Goal: Information Seeking & Learning: Check status

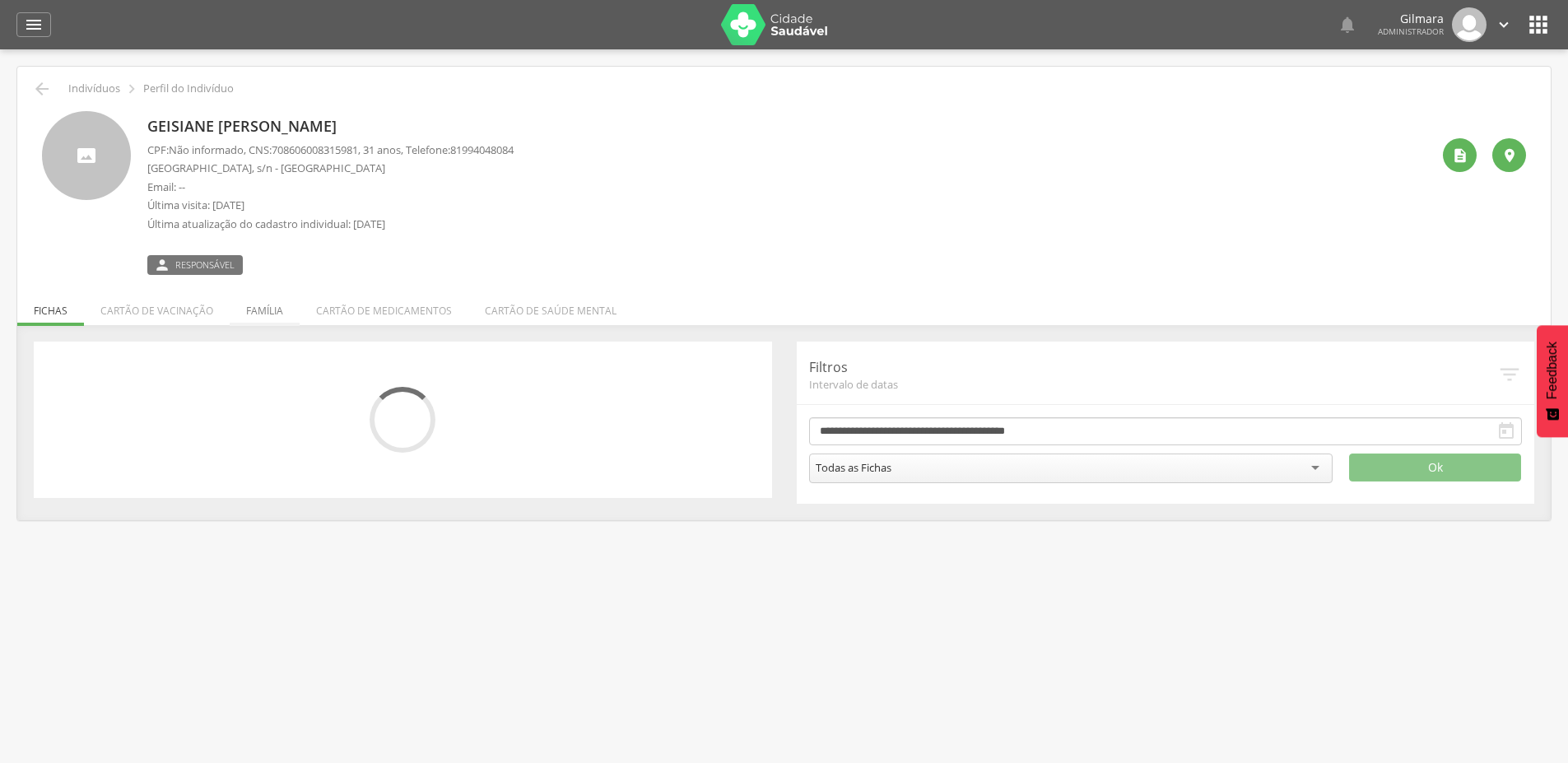
click at [285, 304] on li "Família" at bounding box center [264, 306] width 70 height 39
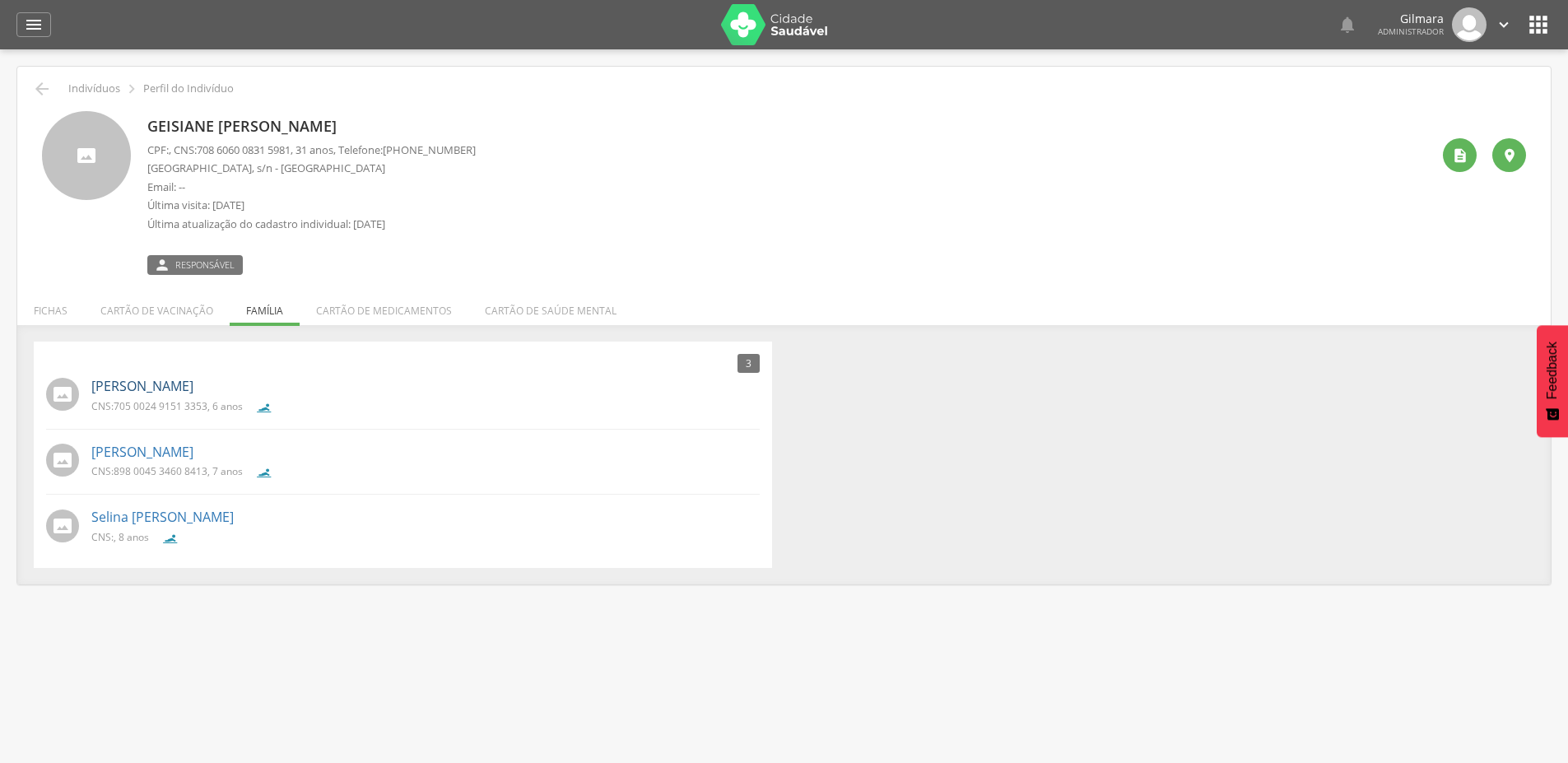
click at [169, 381] on link "[PERSON_NAME]" at bounding box center [142, 385] width 102 height 19
click at [194, 447] on link "[PERSON_NAME]" at bounding box center [142, 451] width 102 height 19
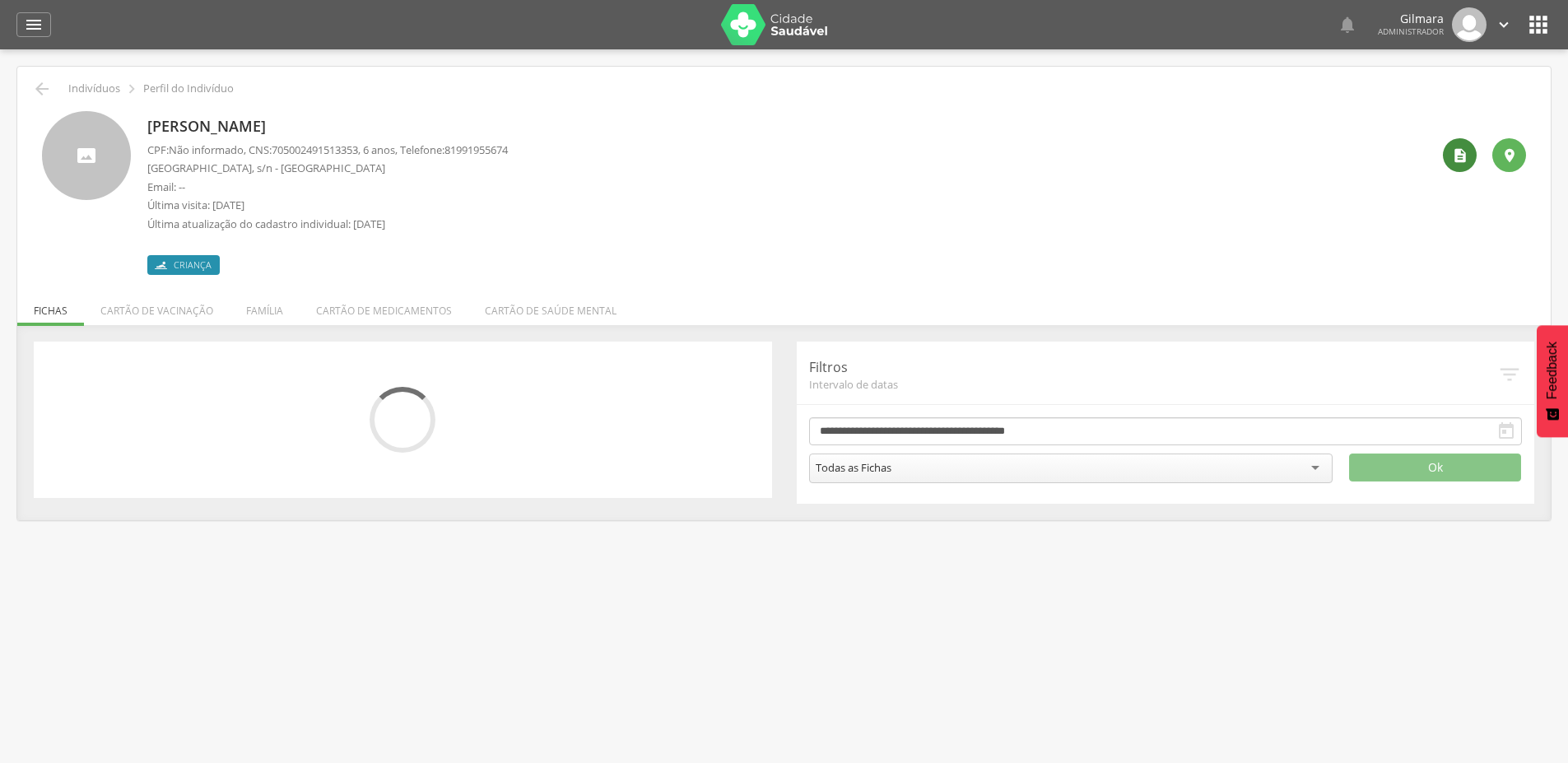
click at [1469, 150] on div "" at bounding box center [1460, 155] width 34 height 34
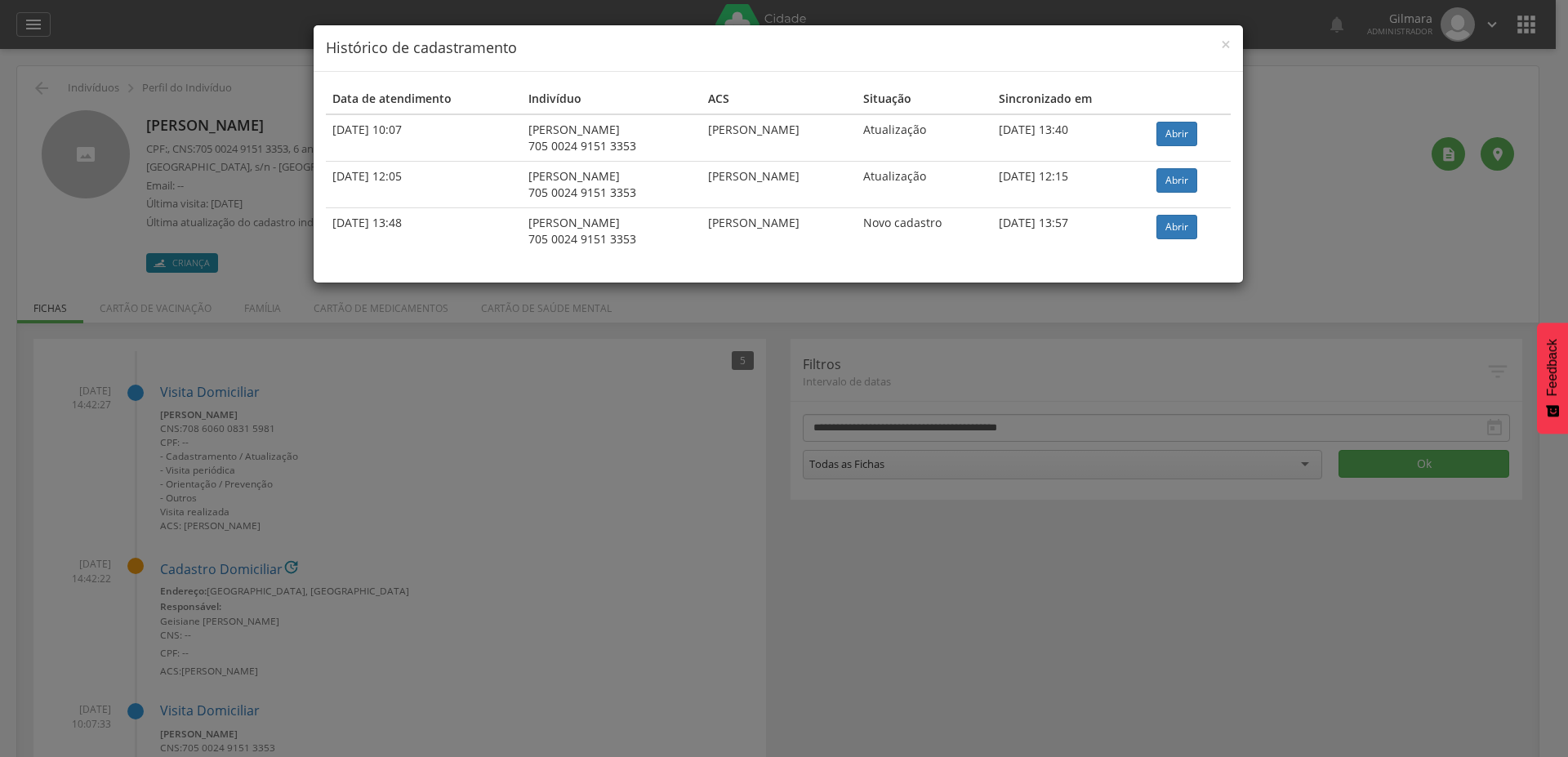
drag, startPoint x: 784, startPoint y: 178, endPoint x: 909, endPoint y: 185, distance: 125.2
click at [857, 185] on td "[PERSON_NAME]" at bounding box center [779, 183] width 155 height 47
drag, startPoint x: 792, startPoint y: 126, endPoint x: 830, endPoint y: 130, distance: 38.2
click at [830, 130] on td "[PERSON_NAME]" at bounding box center [779, 138] width 155 height 48
click at [1232, 43] on div "× Histórico de cadastramento" at bounding box center [778, 48] width 929 height 47
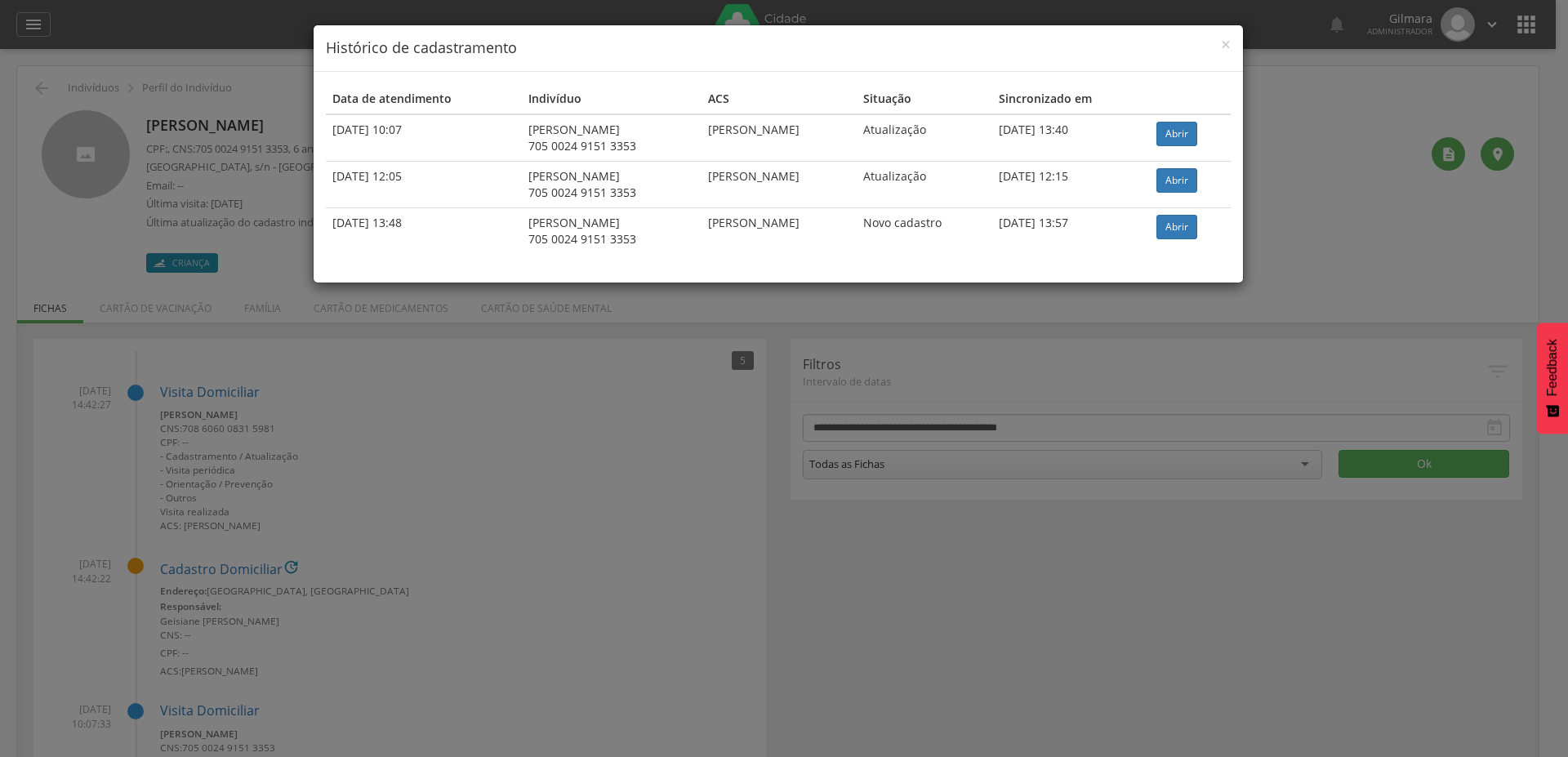
click at [711, 450] on div "× Histórico de cadastramento Data de atendimento Indivíduo ACS Situação Sincron…" at bounding box center [784, 378] width 1568 height 757
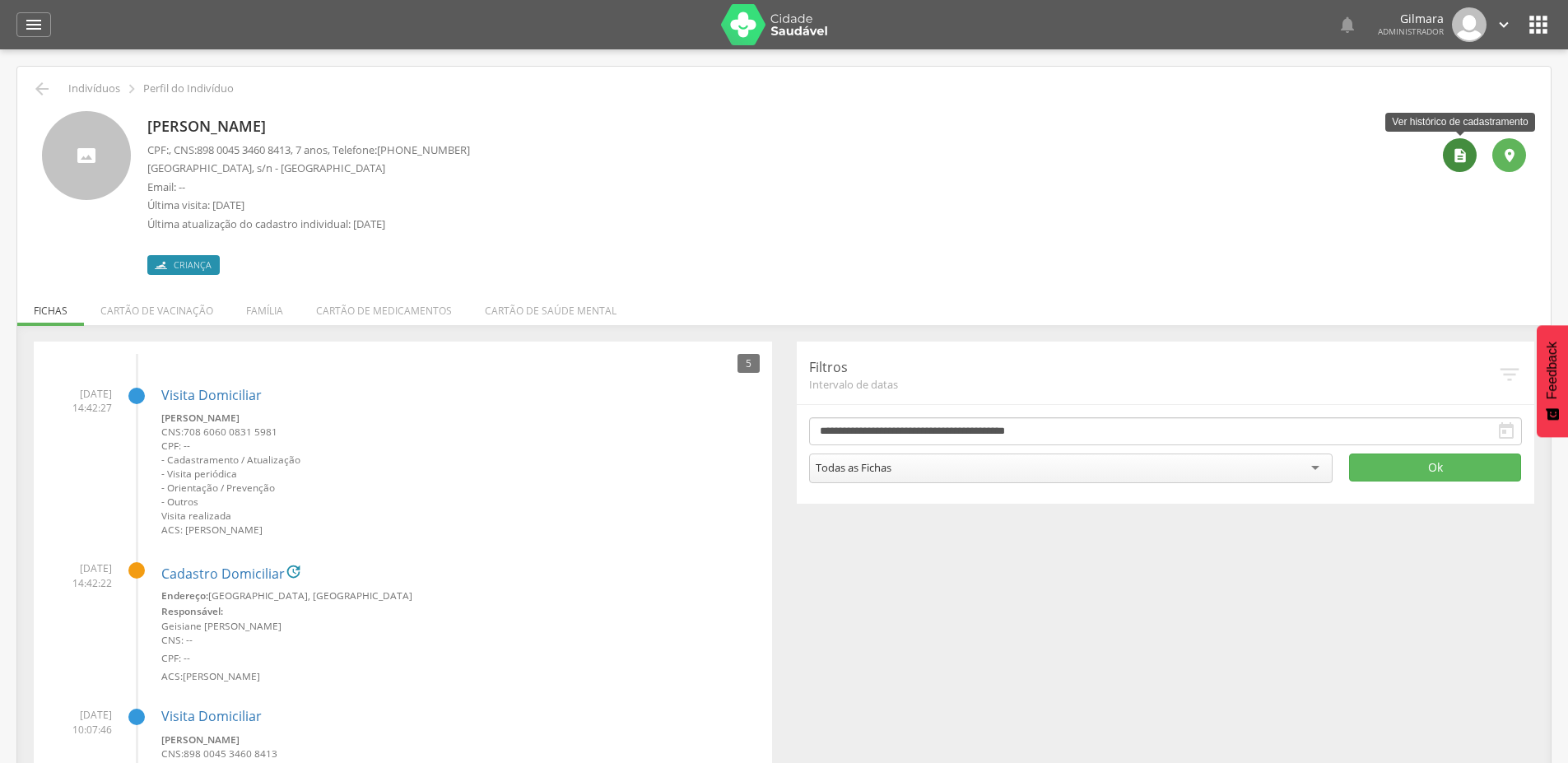
click at [1453, 165] on div "" at bounding box center [1460, 155] width 34 height 34
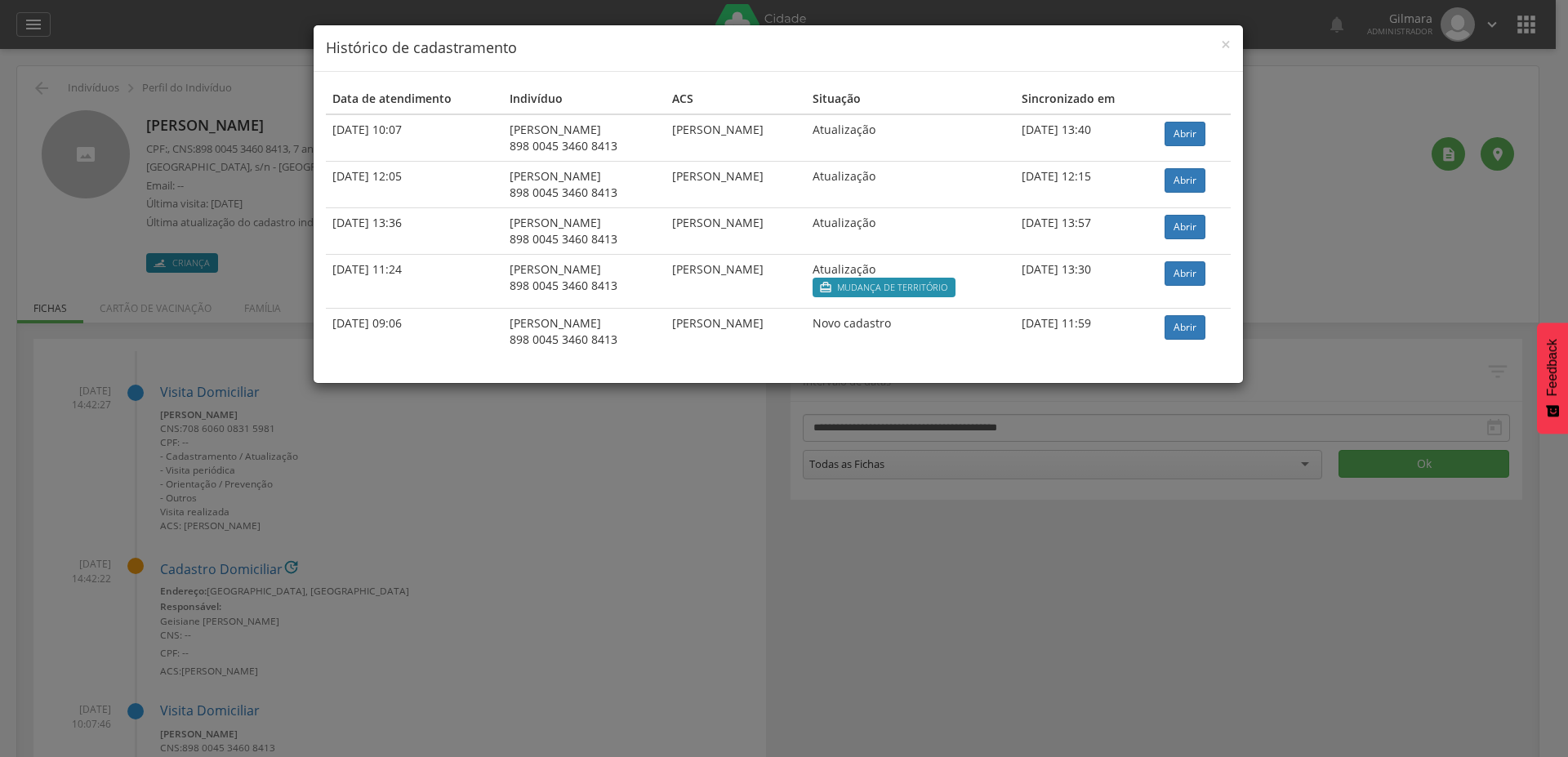
drag, startPoint x: 702, startPoint y: 269, endPoint x: 818, endPoint y: 265, distance: 116.1
click at [806, 265] on td "[PERSON_NAME]" at bounding box center [735, 280] width 140 height 54
click at [1228, 40] on span "×" at bounding box center [1225, 44] width 10 height 23
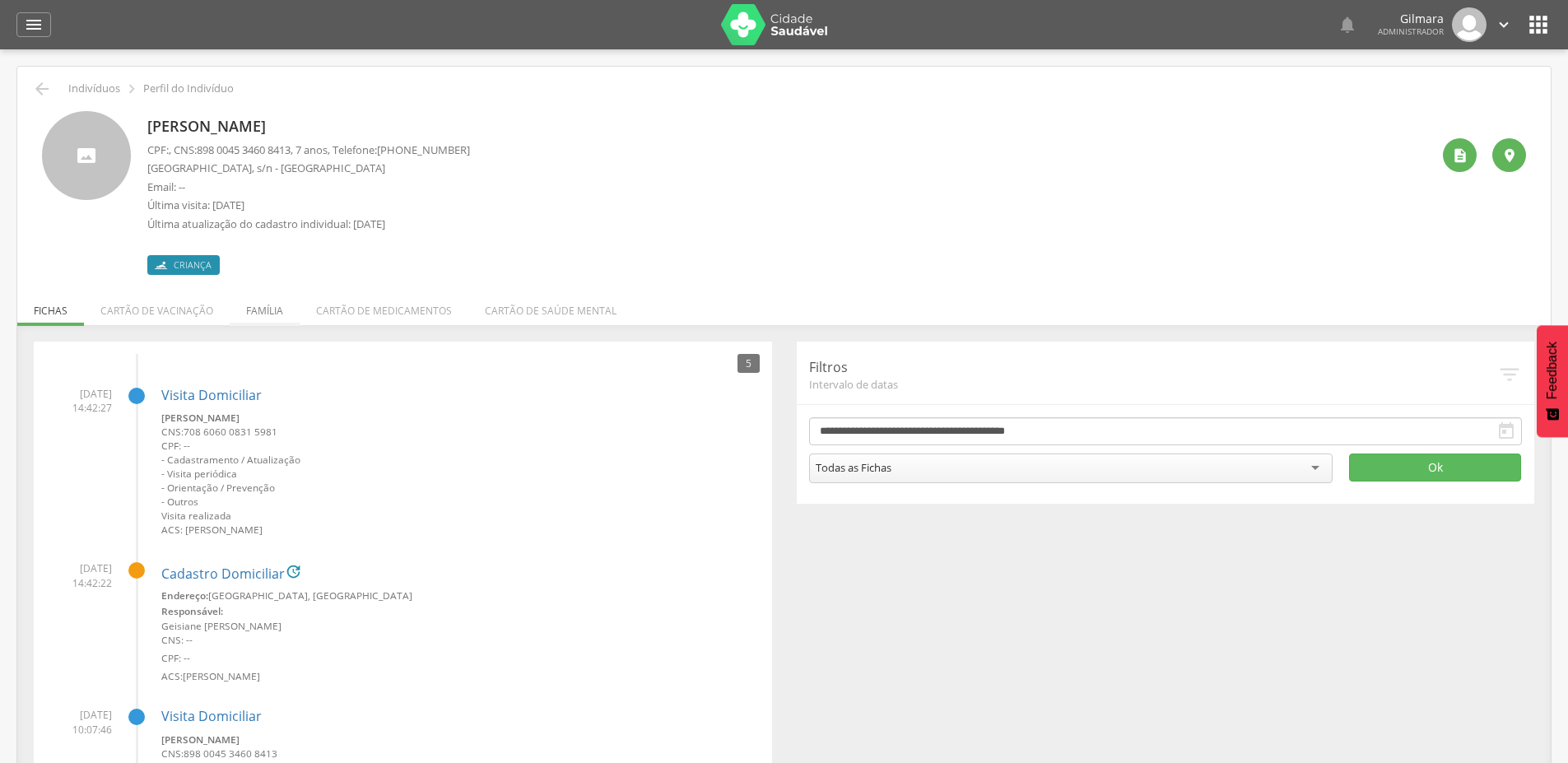
click at [251, 313] on li "Família" at bounding box center [264, 306] width 70 height 39
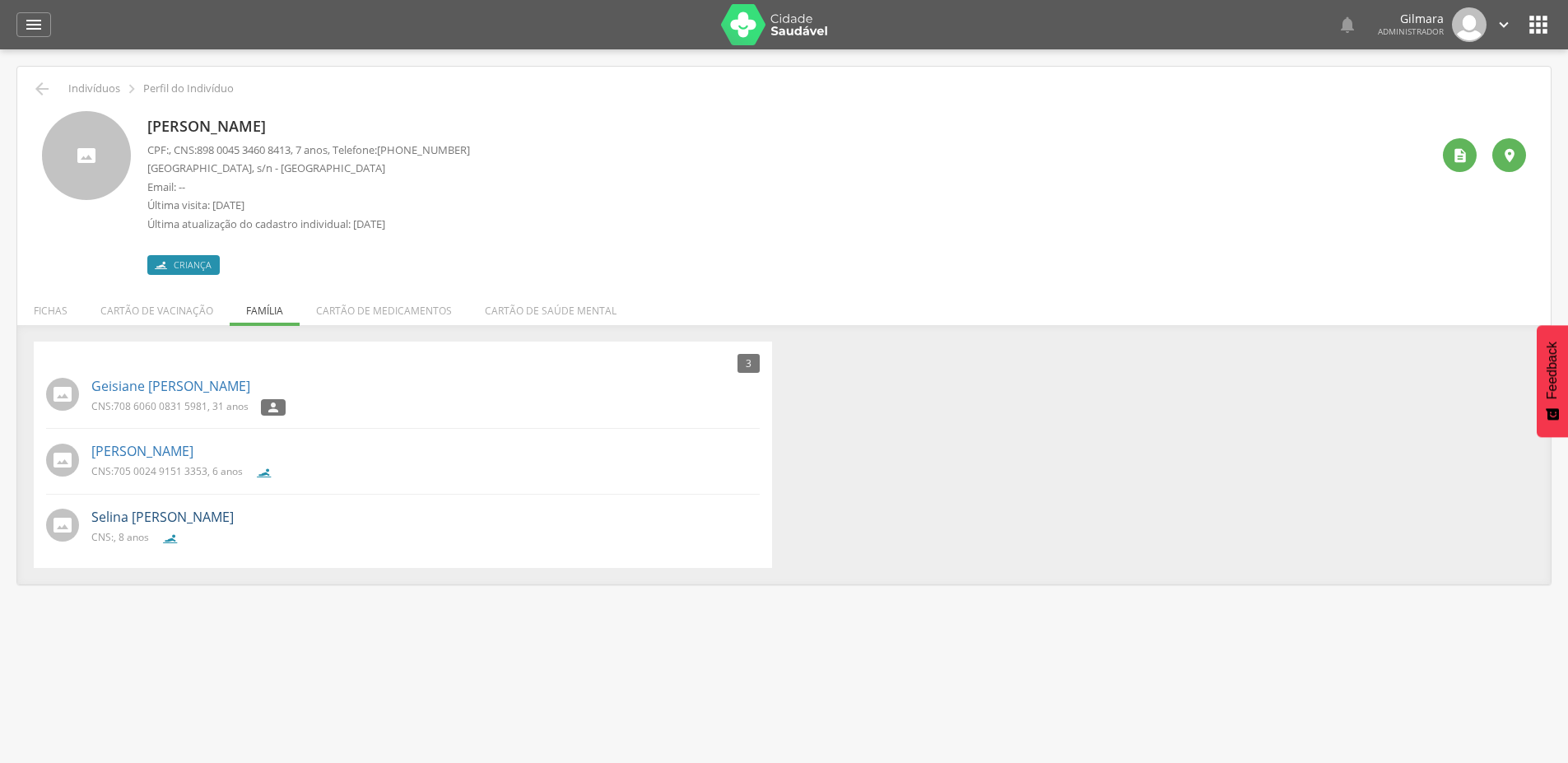
click at [183, 513] on link "Selina [PERSON_NAME]" at bounding box center [163, 517] width 142 height 19
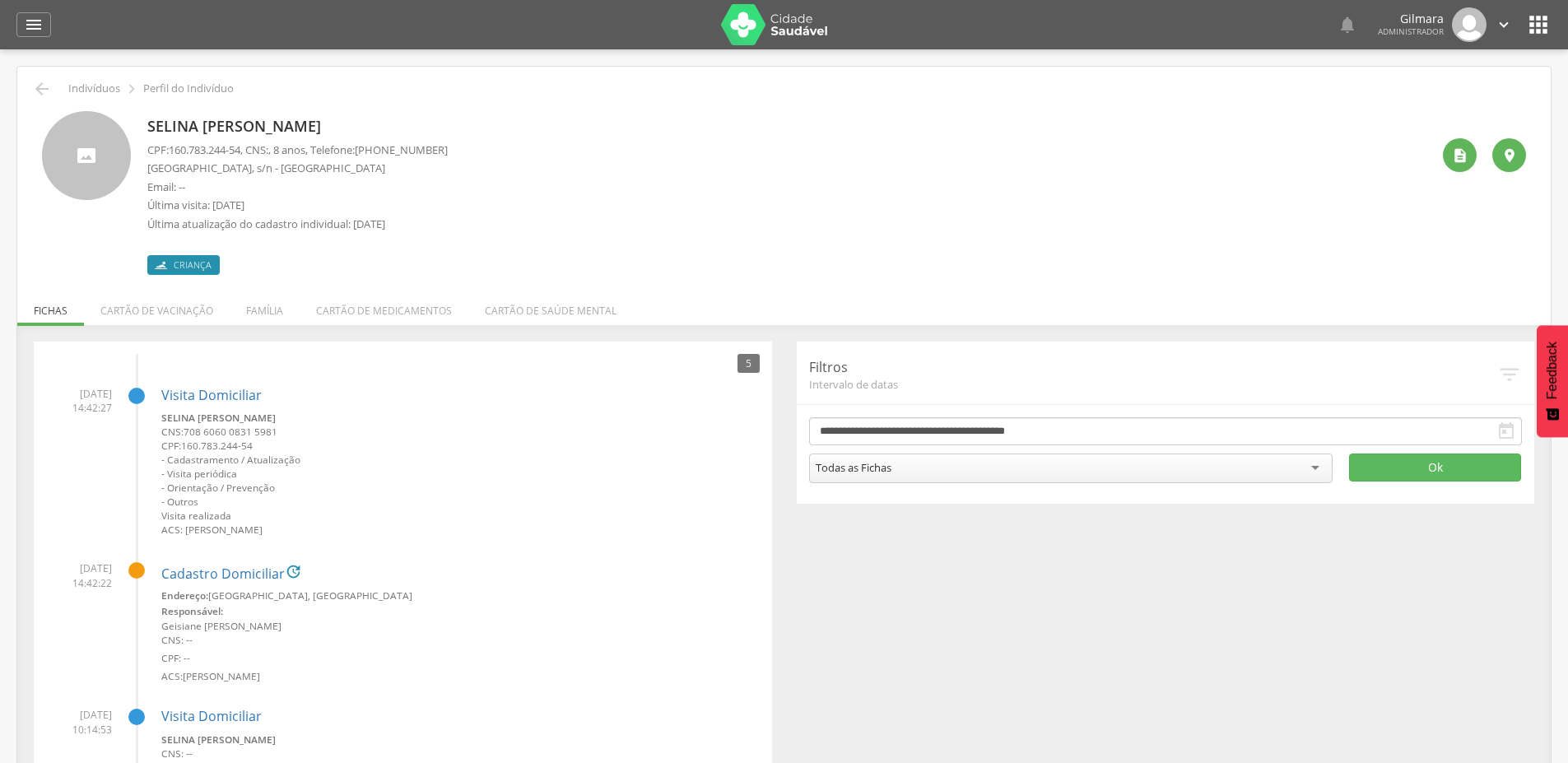
drag, startPoint x: 261, startPoint y: 312, endPoint x: 276, endPoint y: 321, distance: 17.5
click at [260, 313] on li "Família" at bounding box center [264, 306] width 70 height 39
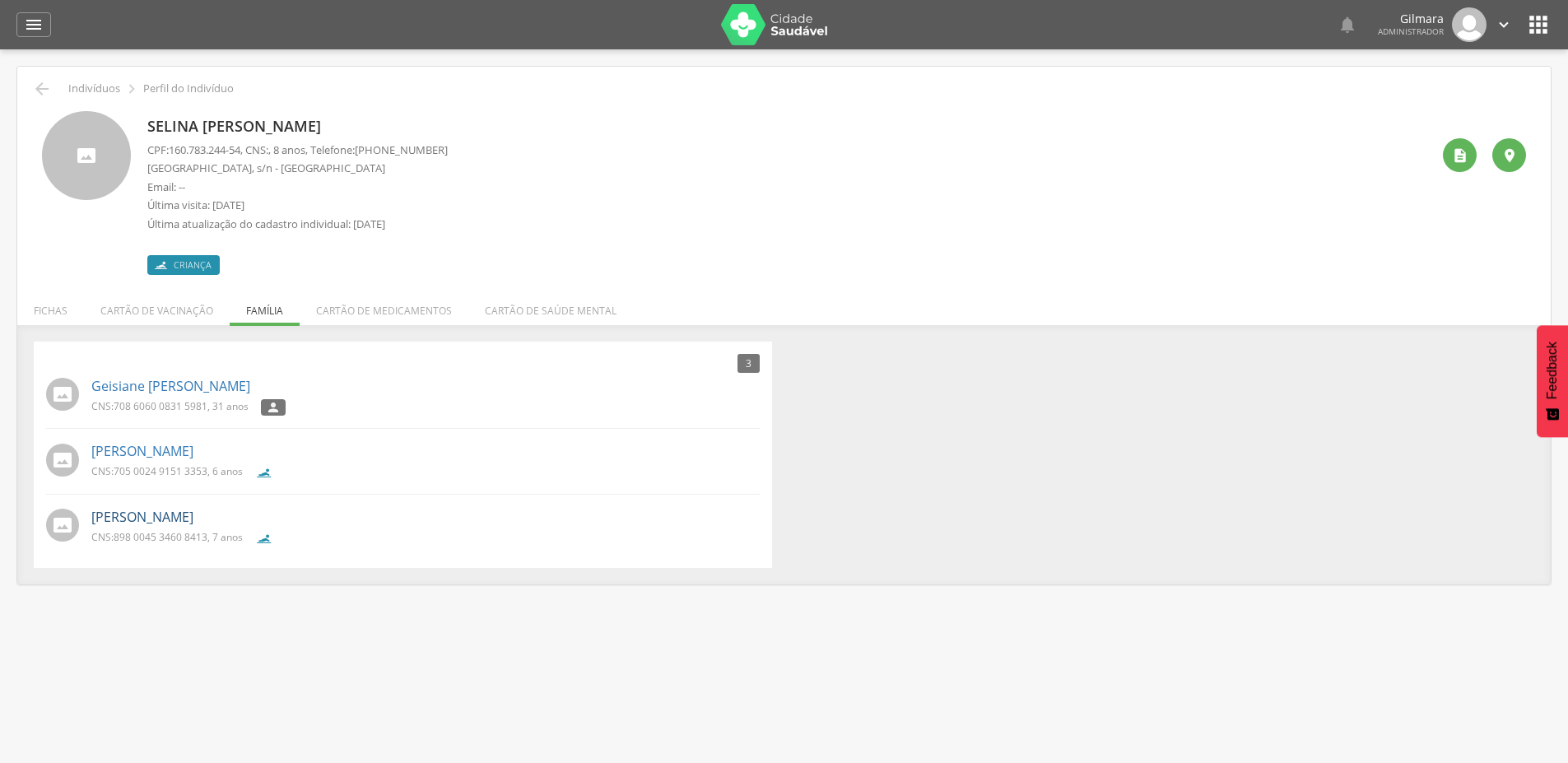
click at [161, 521] on link "[PERSON_NAME]" at bounding box center [142, 517] width 102 height 19
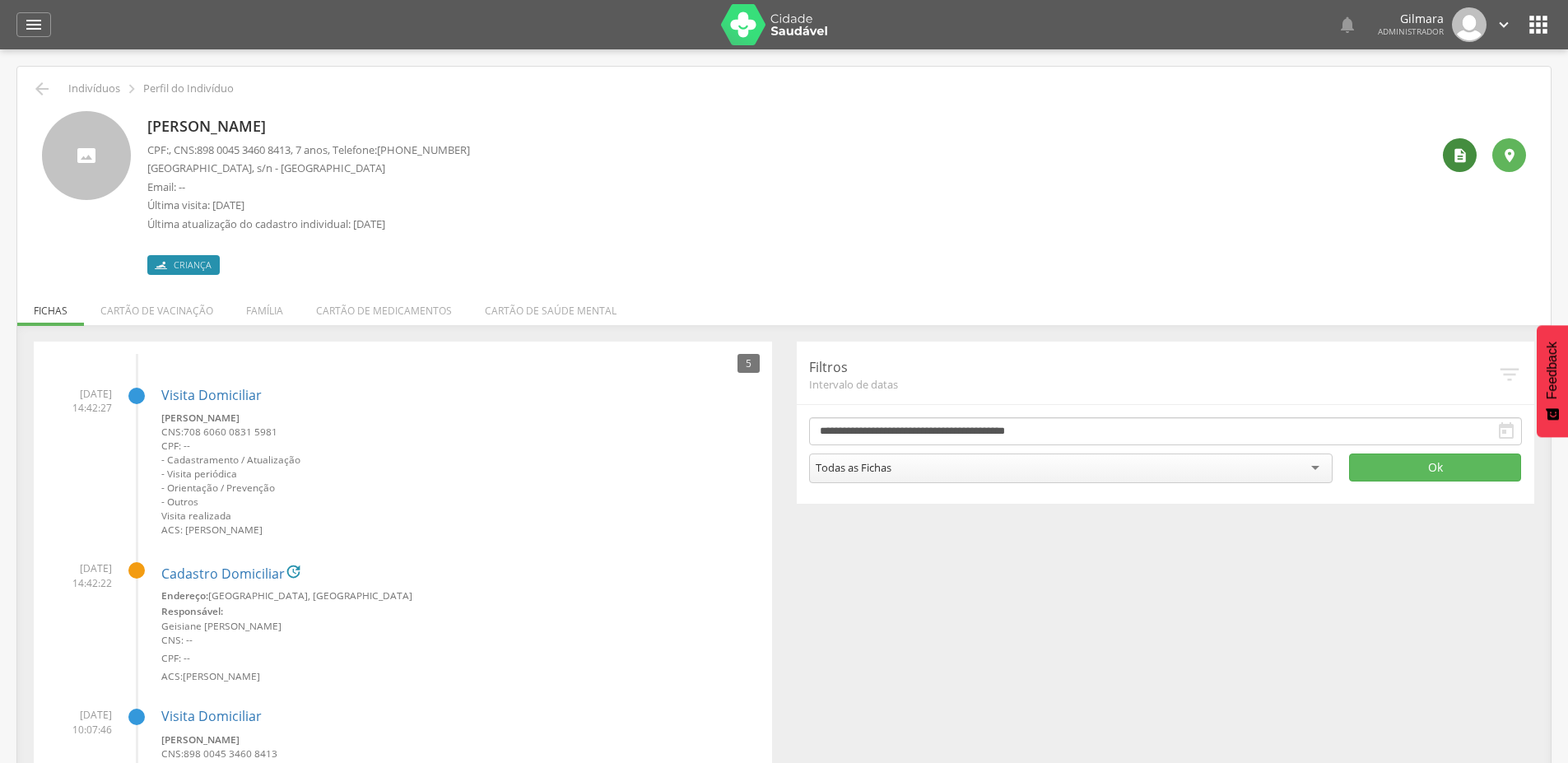
click at [1452, 157] on icon "" at bounding box center [1460, 155] width 17 height 17
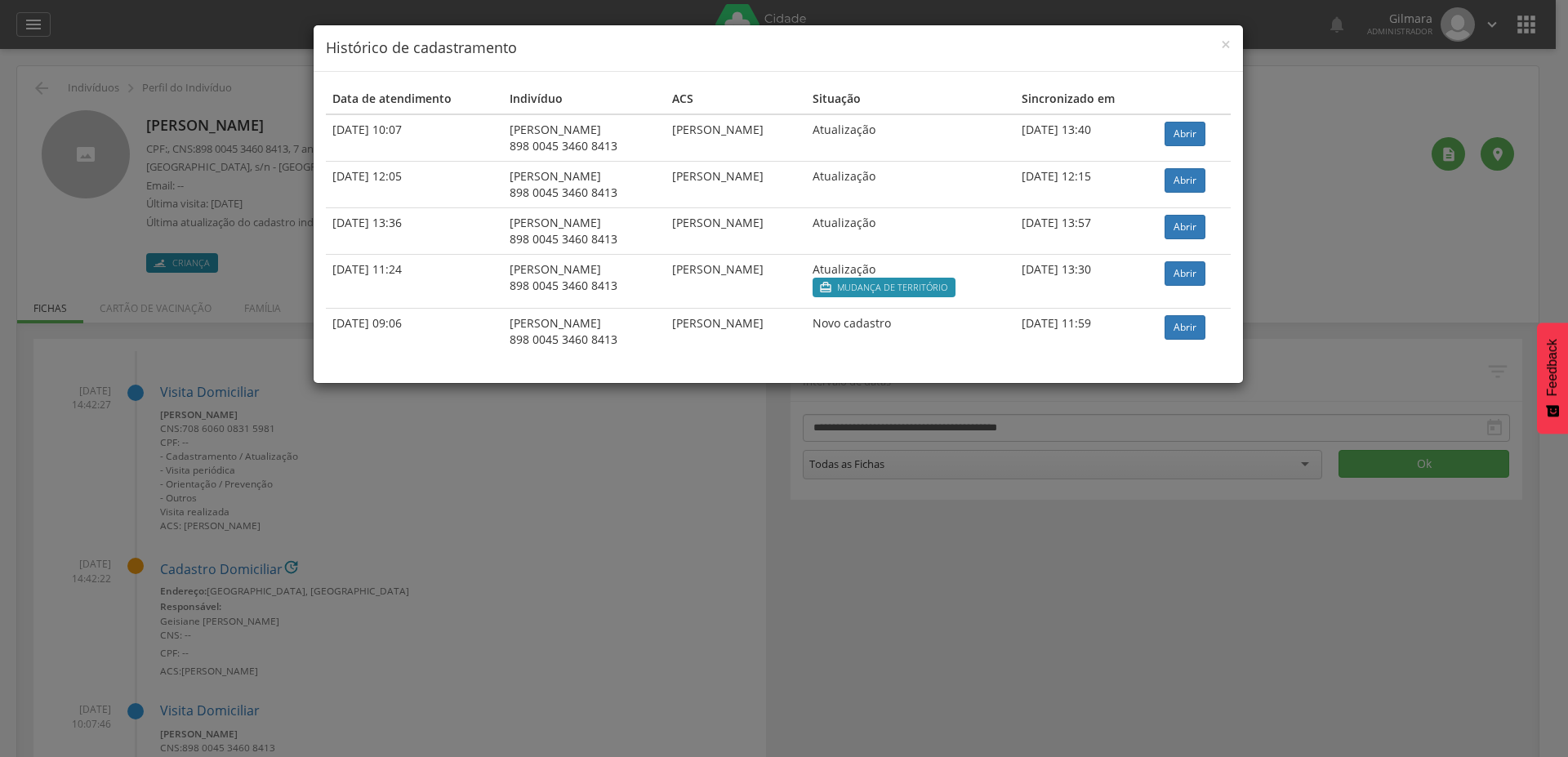
drag, startPoint x: 702, startPoint y: 130, endPoint x: 842, endPoint y: 44, distance: 164.3
click at [806, 130] on td "[PERSON_NAME]" at bounding box center [735, 138] width 140 height 48
click at [1224, 39] on span "×" at bounding box center [1225, 44] width 10 height 23
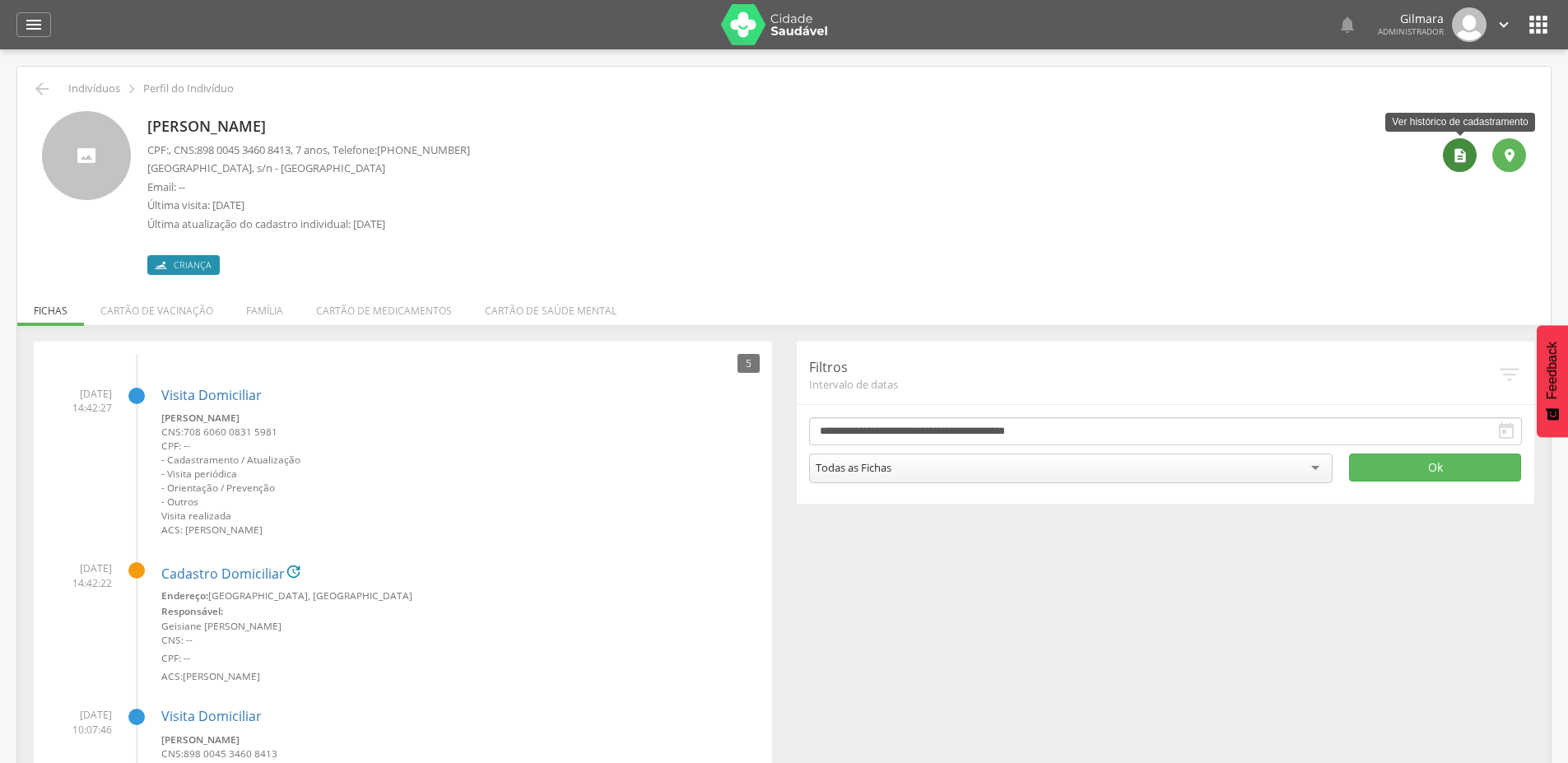
click at [1459, 155] on icon "" at bounding box center [1460, 155] width 17 height 17
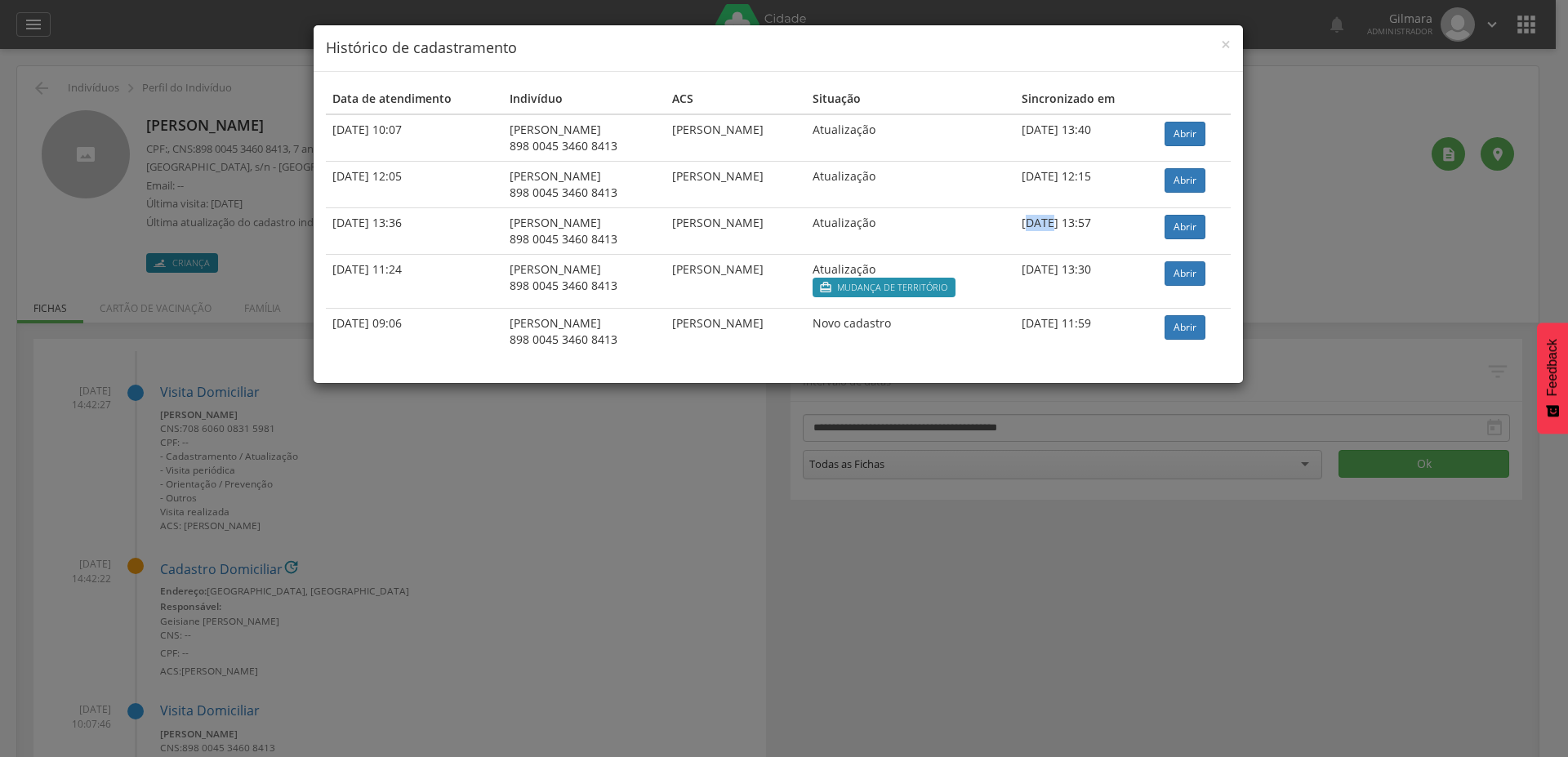
drag, startPoint x: 1052, startPoint y: 221, endPoint x: 1072, endPoint y: 219, distance: 20.1
click at [1072, 219] on td "15/01/2025 13:57" at bounding box center [1086, 230] width 143 height 47
drag, startPoint x: 1054, startPoint y: 180, endPoint x: 1083, endPoint y: 182, distance: 29.1
click at [1081, 184] on td "18/03/2025 12:15" at bounding box center [1086, 183] width 143 height 47
click at [1221, 43] on span "×" at bounding box center [1225, 44] width 10 height 23
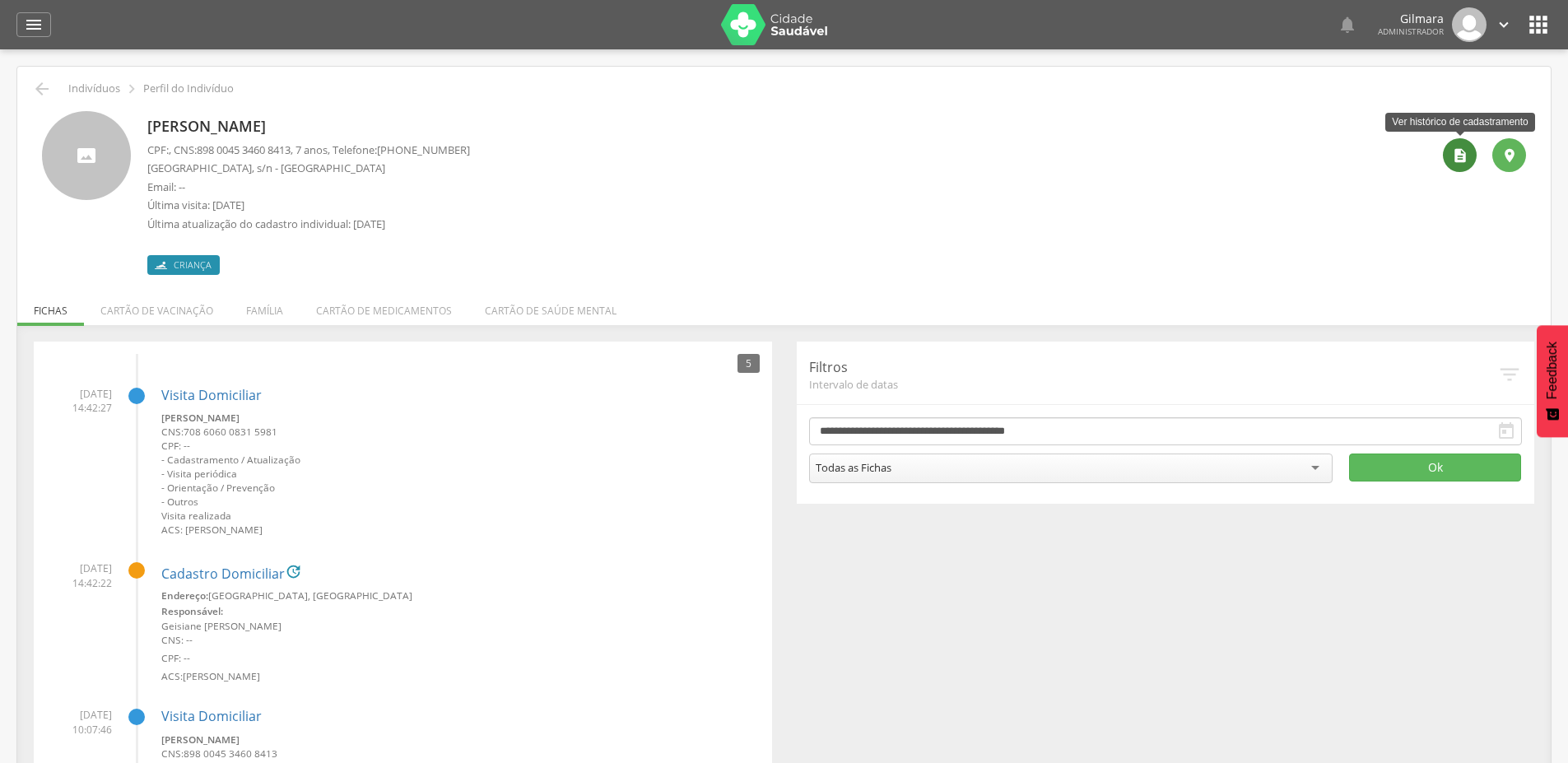
click at [1446, 150] on div "" at bounding box center [1460, 155] width 34 height 34
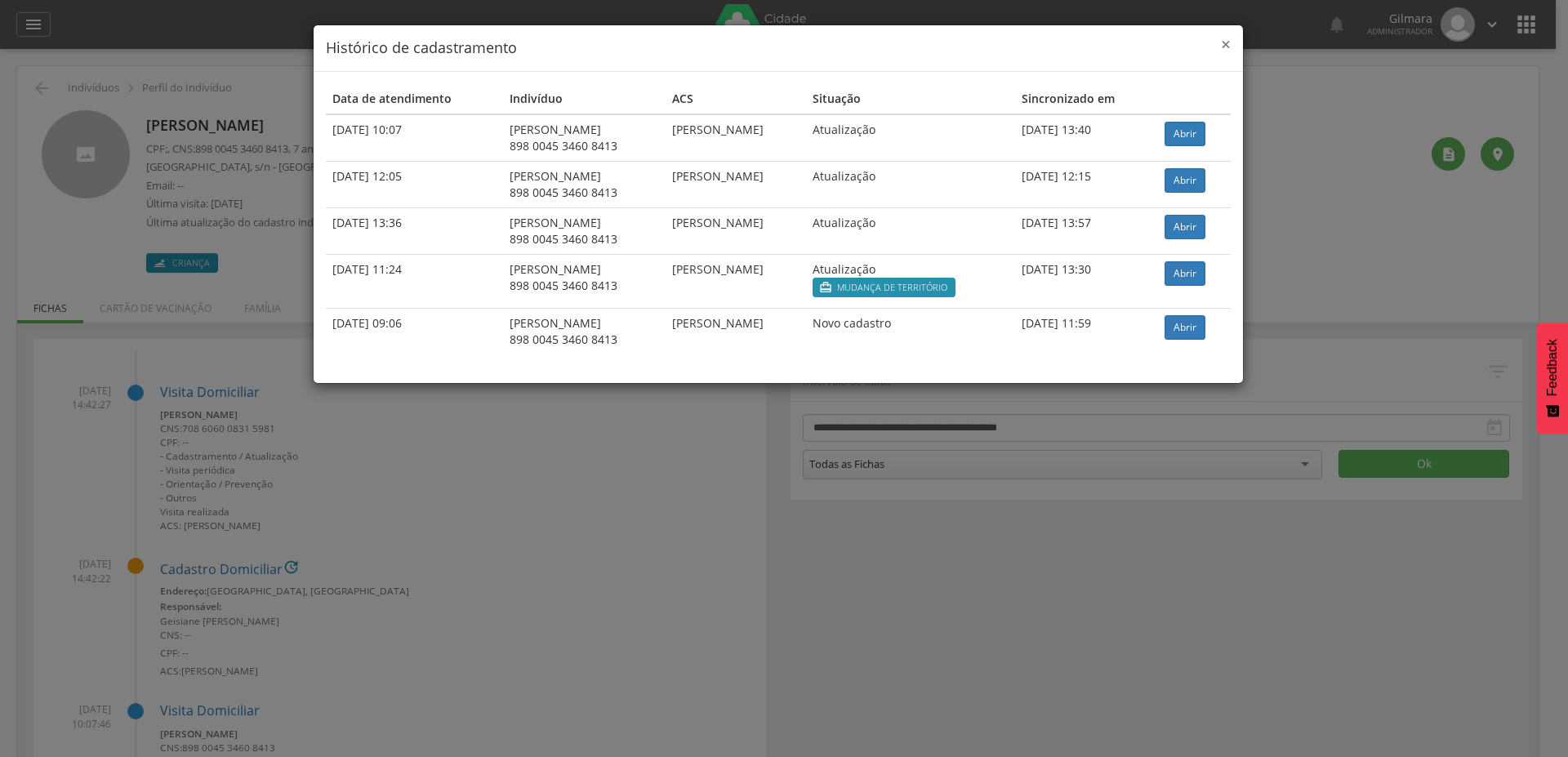
click at [1229, 47] on span "×" at bounding box center [1225, 44] width 10 height 23
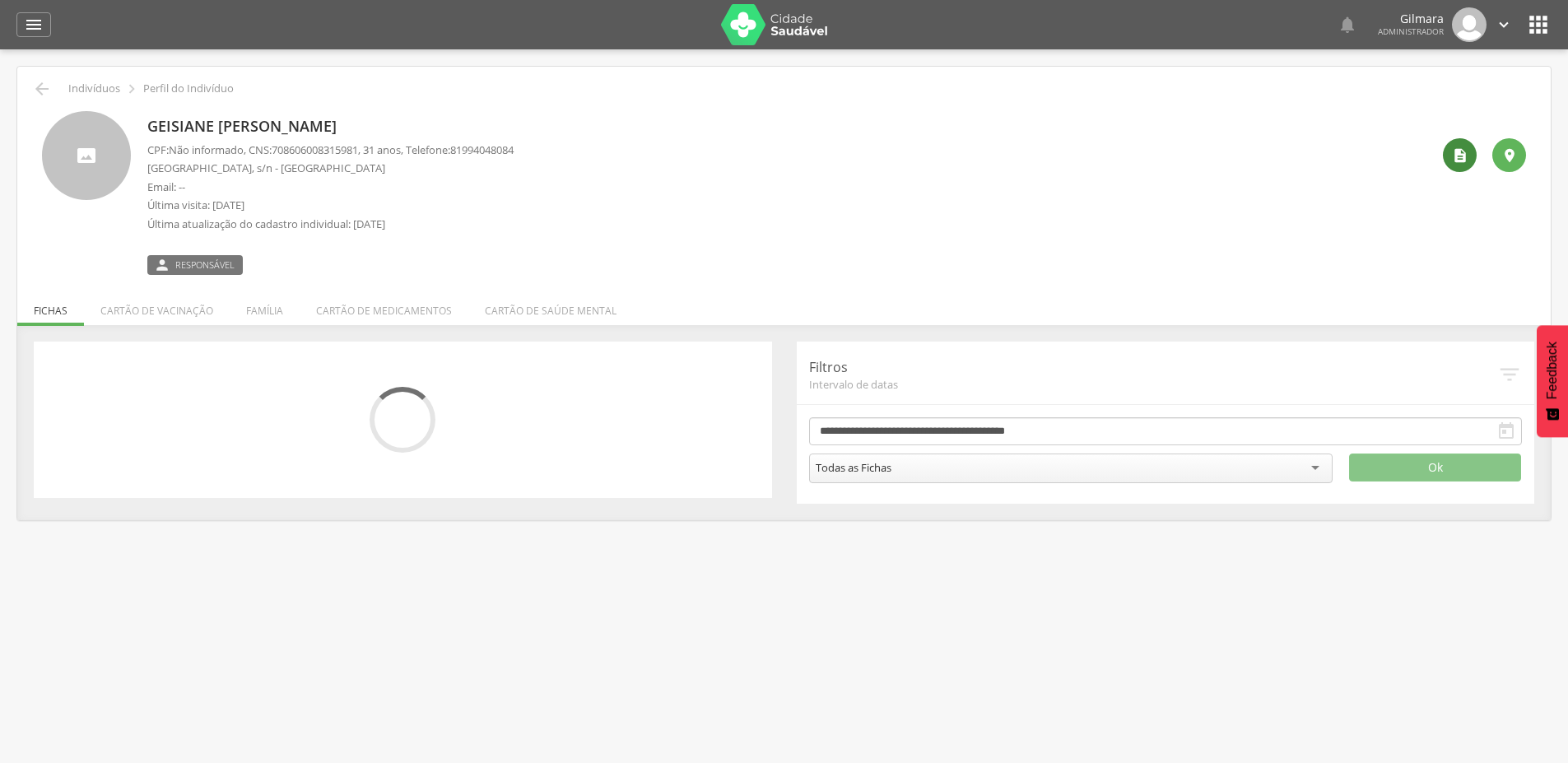
click at [1457, 155] on icon "" at bounding box center [1460, 155] width 17 height 17
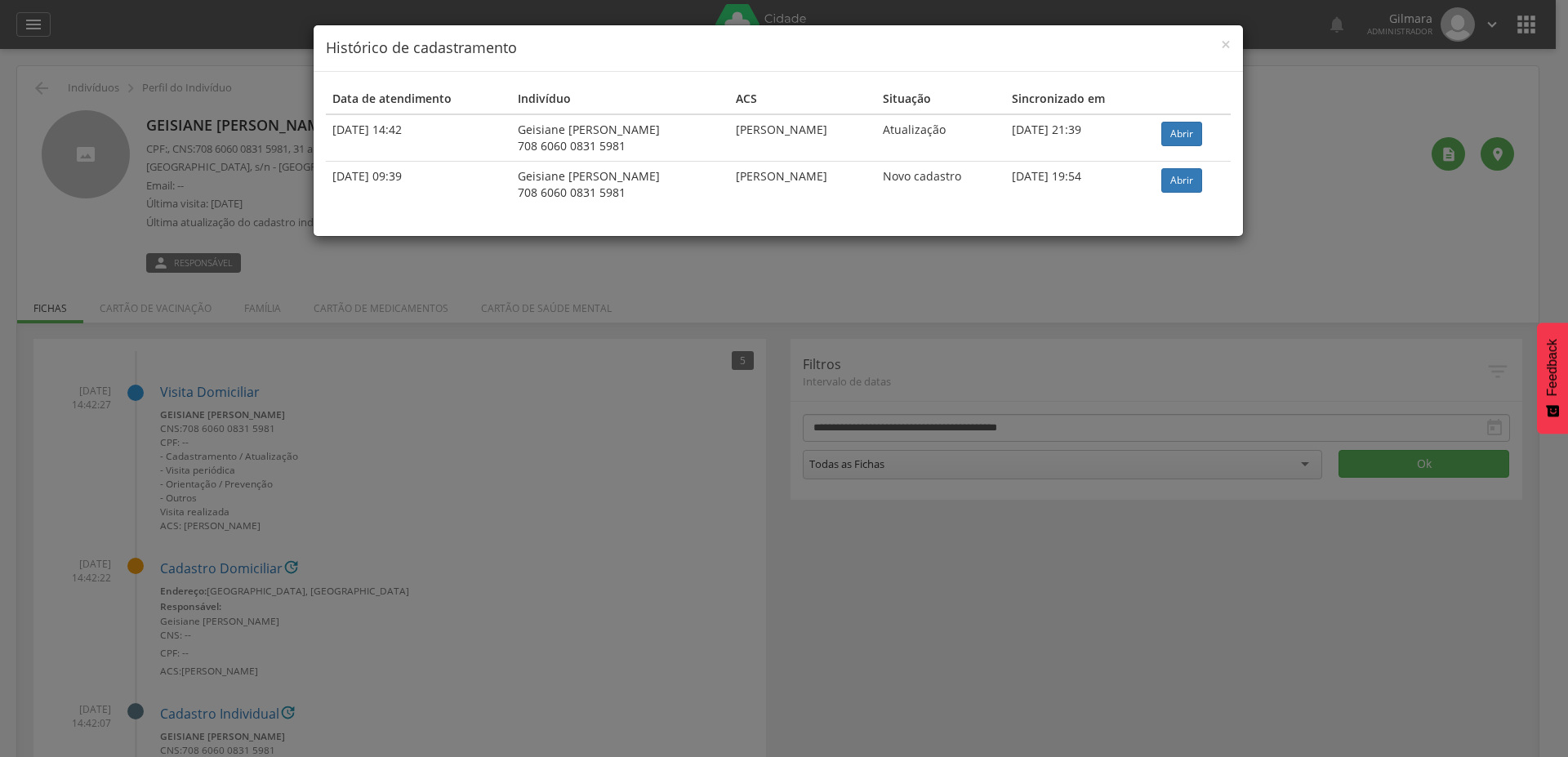
click at [737, 419] on div "× Histórico de cadastramento Data de atendimento Indivíduo ACS Situação Sincron…" at bounding box center [784, 378] width 1568 height 757
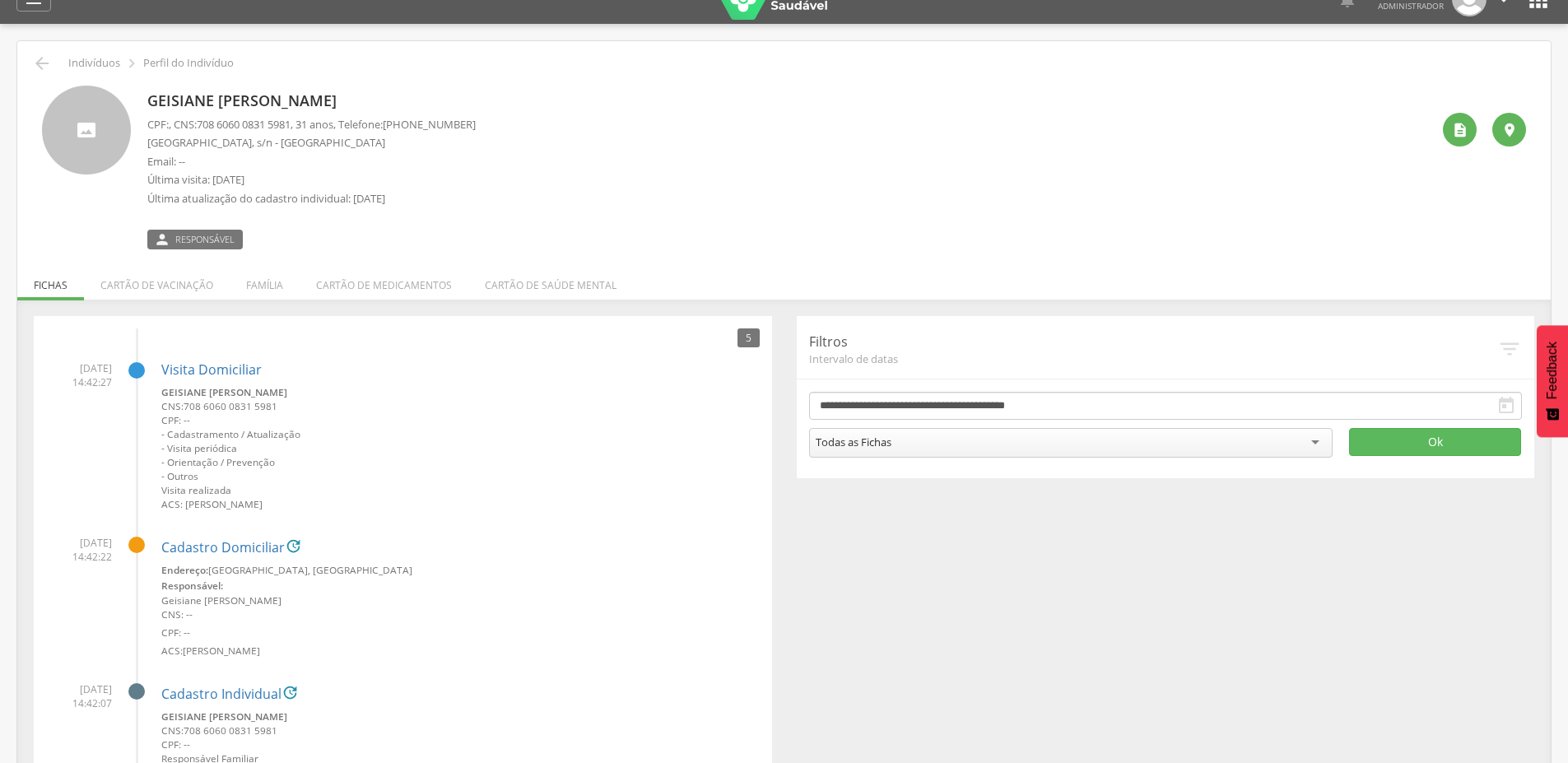
scroll to position [28, 0]
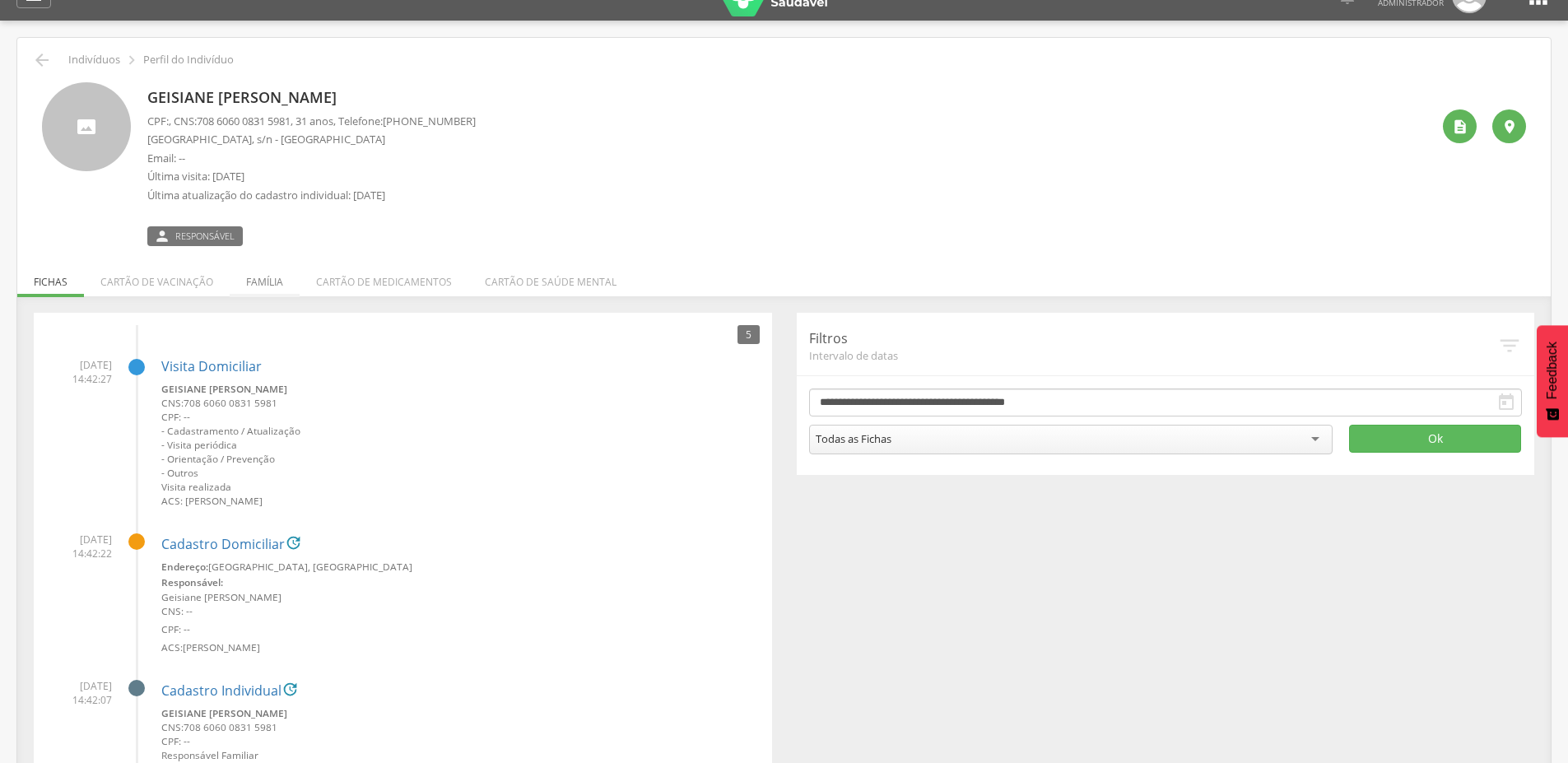
click at [278, 290] on li "Família" at bounding box center [264, 278] width 70 height 39
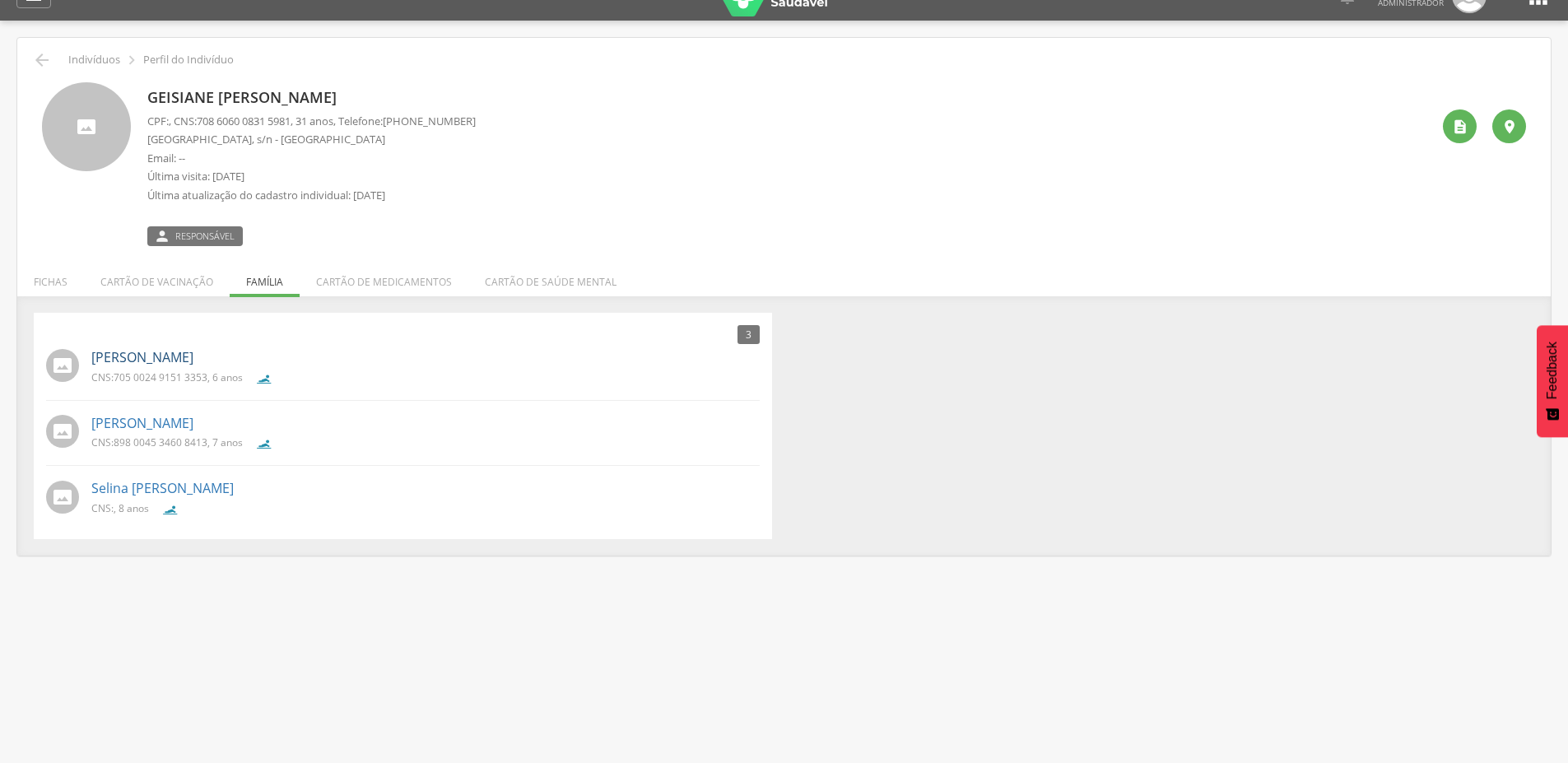
click at [194, 349] on link "[PERSON_NAME]" at bounding box center [142, 357] width 102 height 19
click at [179, 425] on link "[PERSON_NAME]" at bounding box center [142, 423] width 102 height 19
click at [170, 486] on link "Selina [PERSON_NAME]" at bounding box center [163, 488] width 142 height 19
drag, startPoint x: 147, startPoint y: 95, endPoint x: 350, endPoint y: 103, distance: 203.2
click at [350, 103] on p "Geisiane [PERSON_NAME]" at bounding box center [312, 98] width 329 height 21
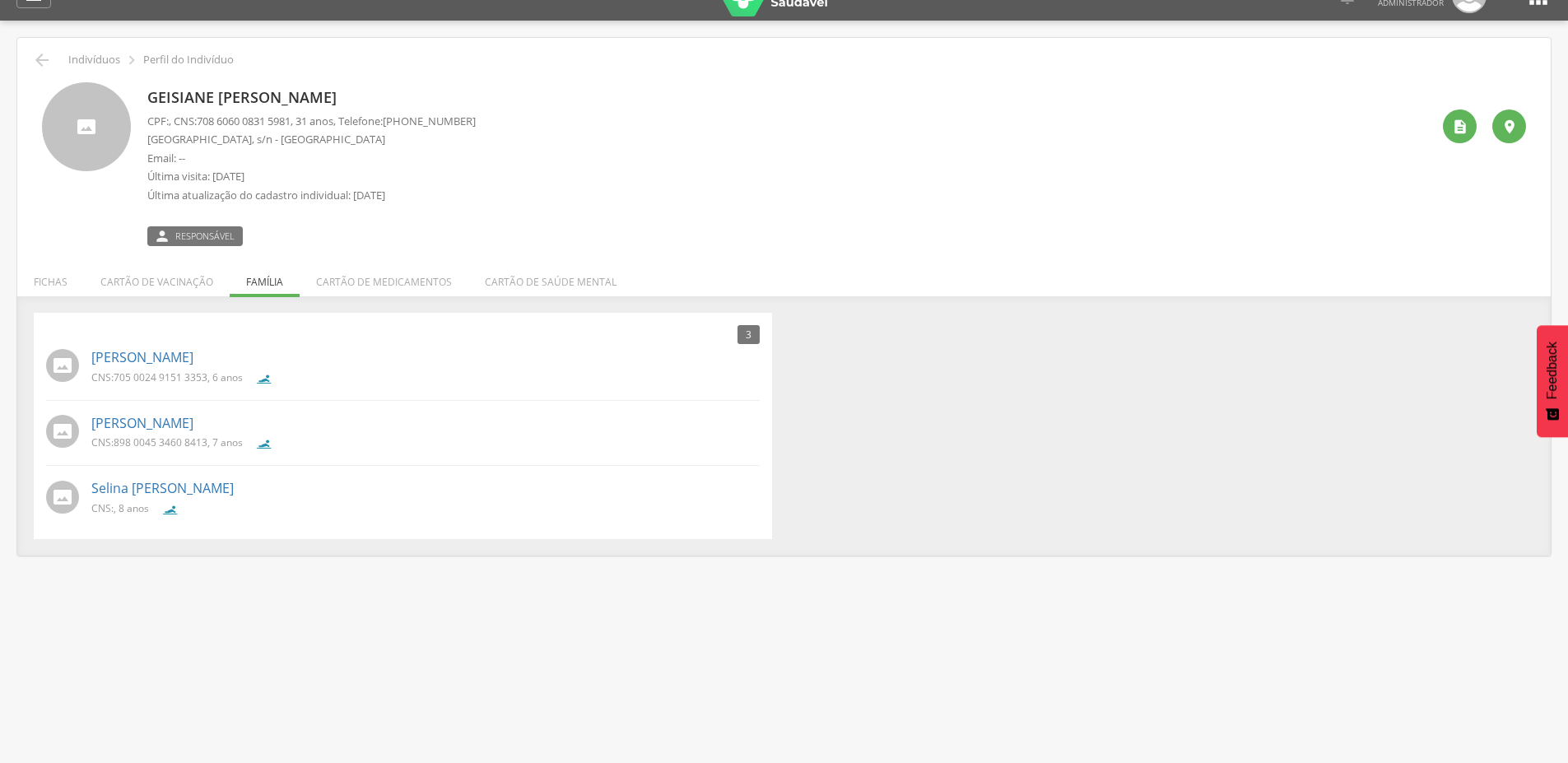
scroll to position [0, 0]
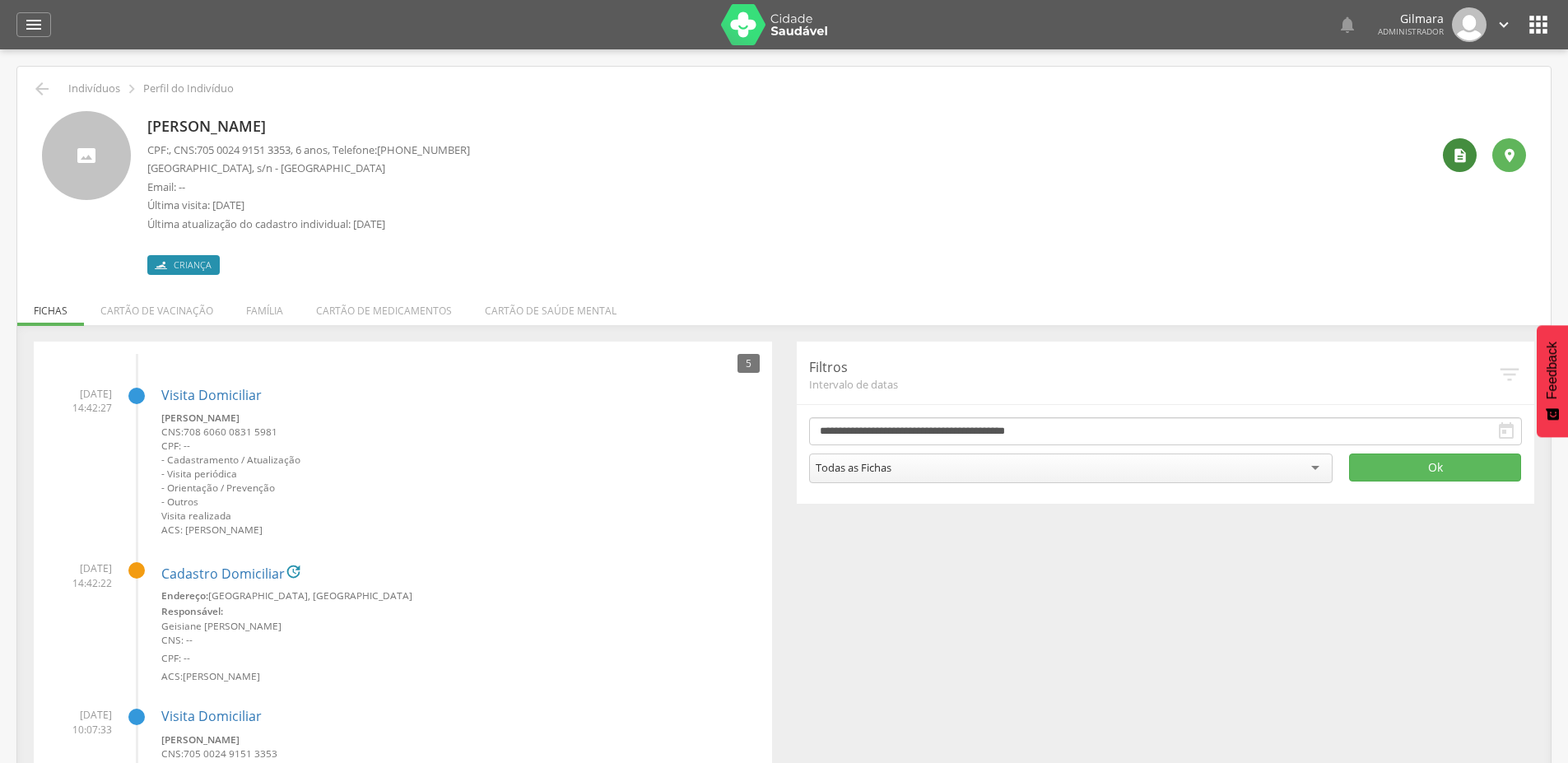
click at [1469, 162] on div "" at bounding box center [1460, 155] width 34 height 34
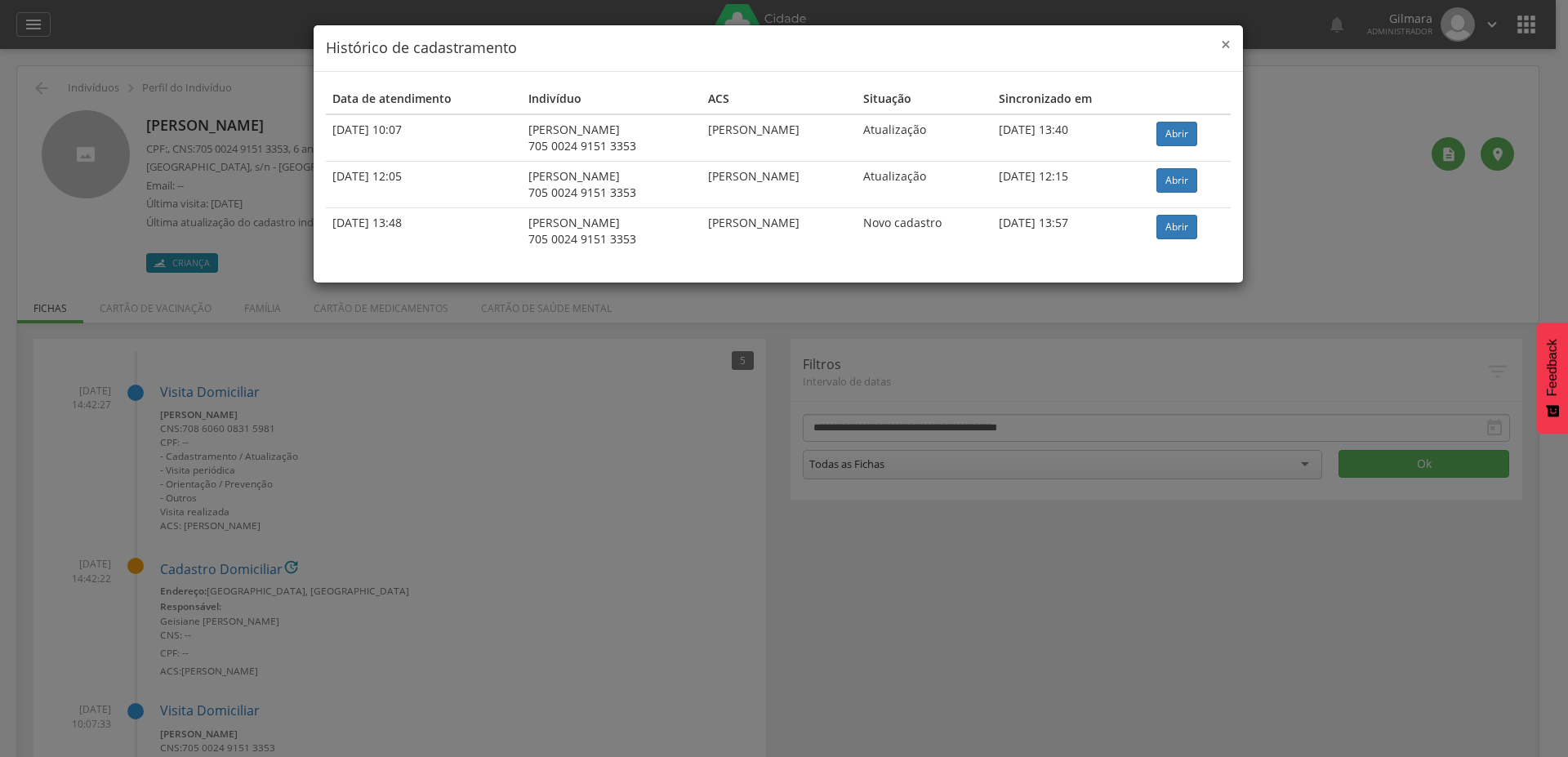
click at [1222, 48] on span "×" at bounding box center [1225, 44] width 10 height 23
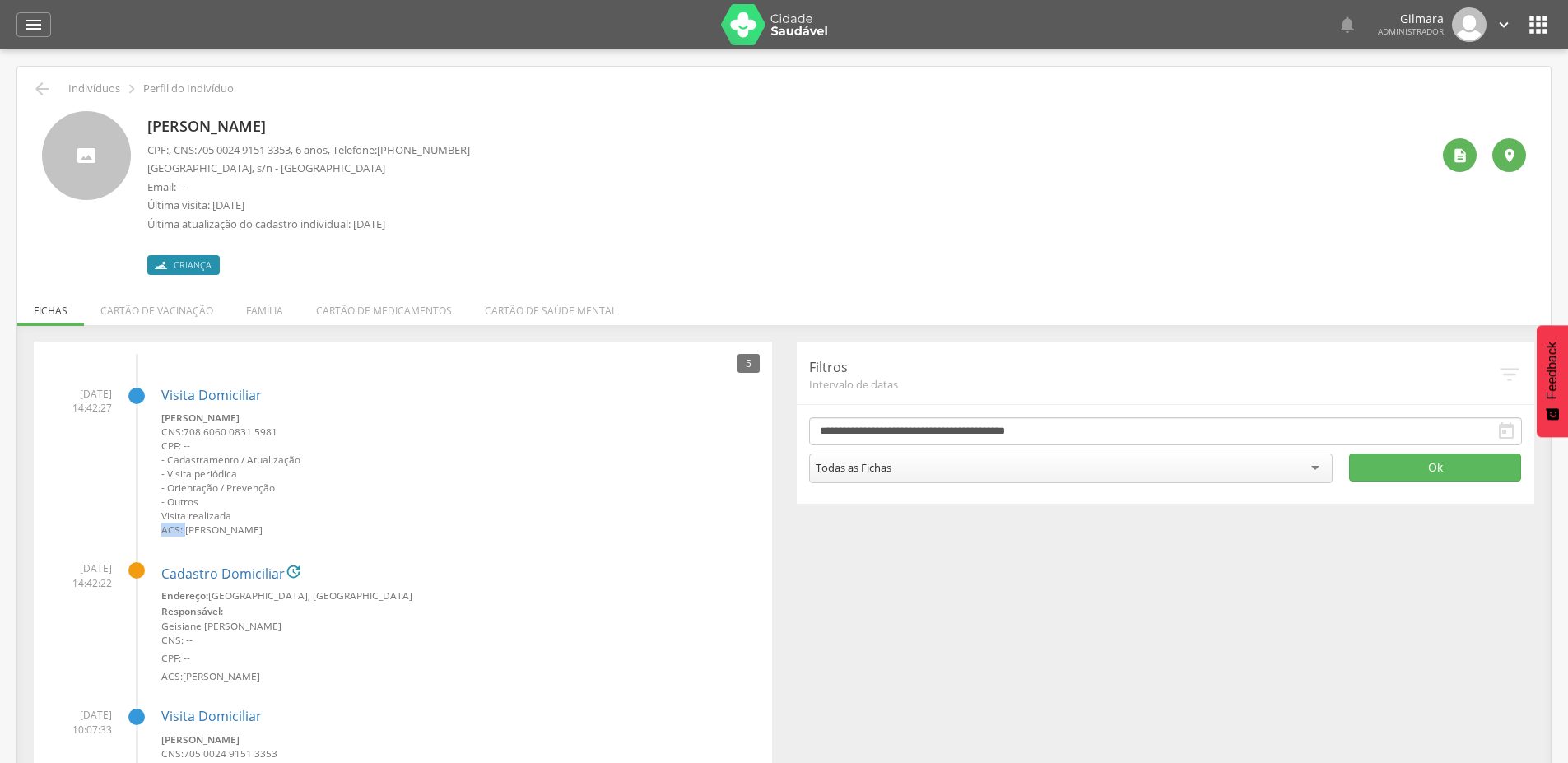
drag, startPoint x: 183, startPoint y: 533, endPoint x: 352, endPoint y: 516, distance: 169.9
click at [352, 516] on div "[PERSON_NAME] CNS: 708 6060 0831 5981 CPF: -- - Cadastramento / Atualização - V…" at bounding box center [460, 473] width 598 height 126
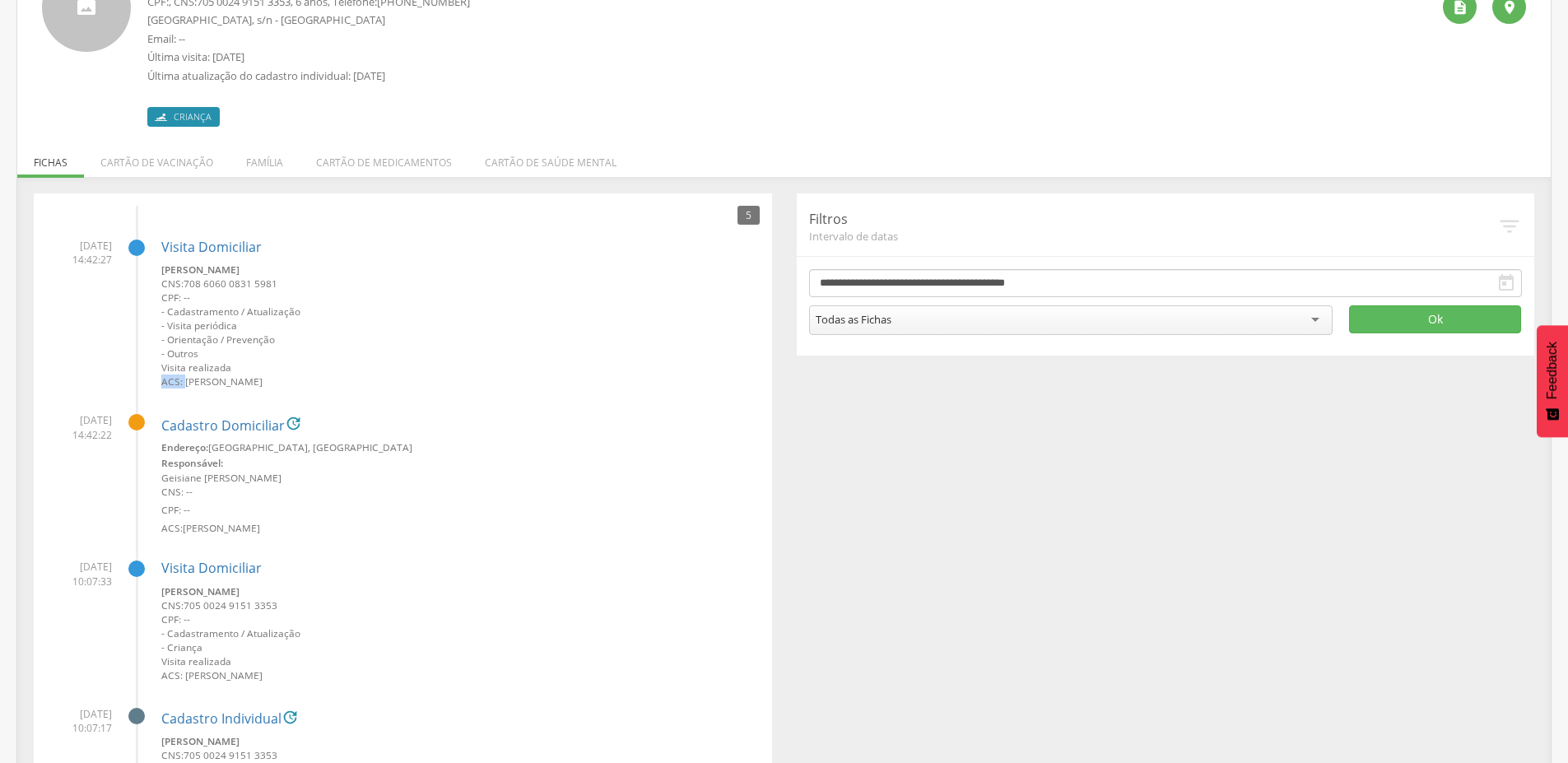
drag, startPoint x: 184, startPoint y: 679, endPoint x: 311, endPoint y: 670, distance: 127.3
click at [311, 670] on small "ACS: [PERSON_NAME]" at bounding box center [460, 675] width 598 height 14
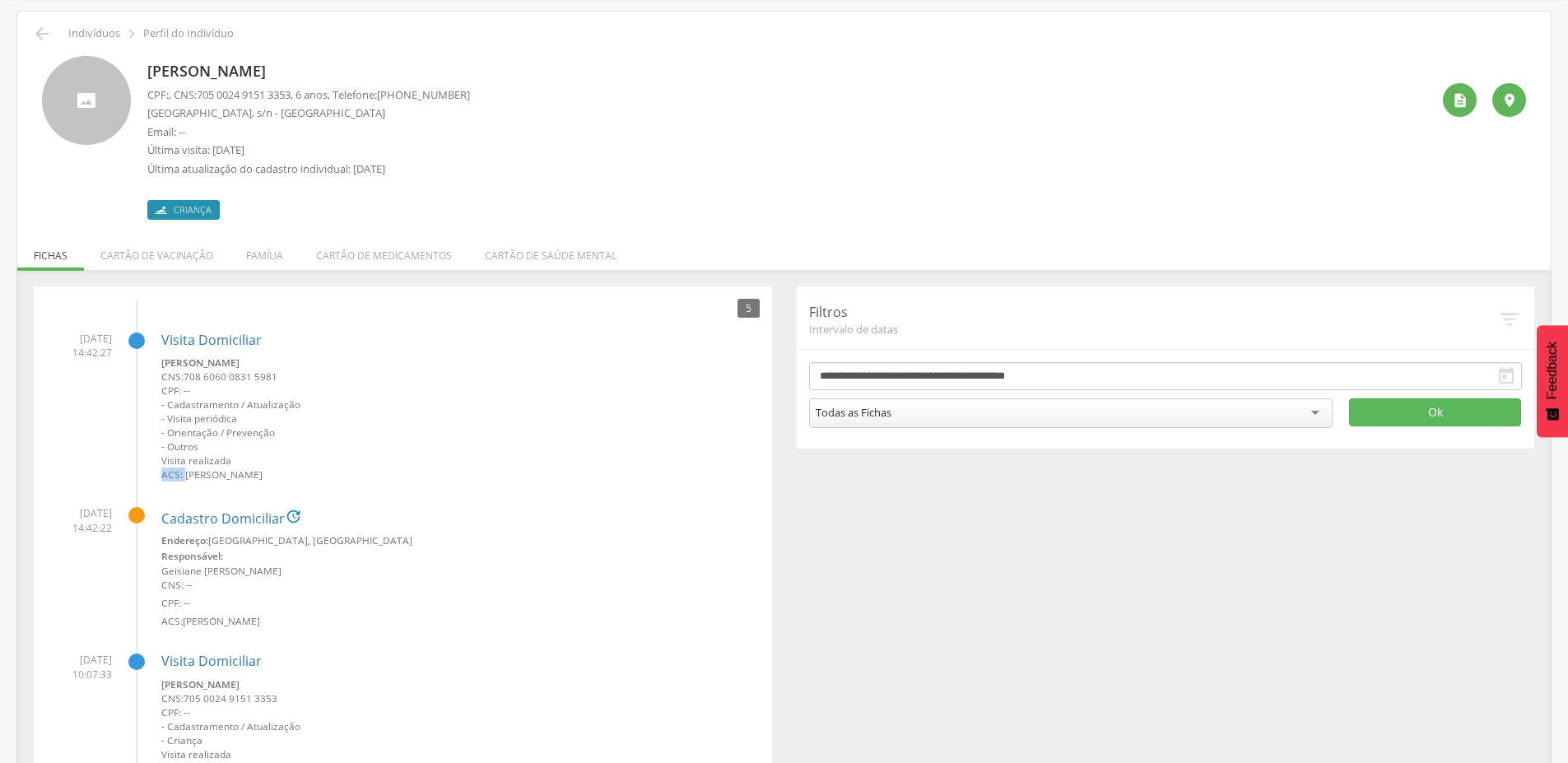
scroll to position [0, 0]
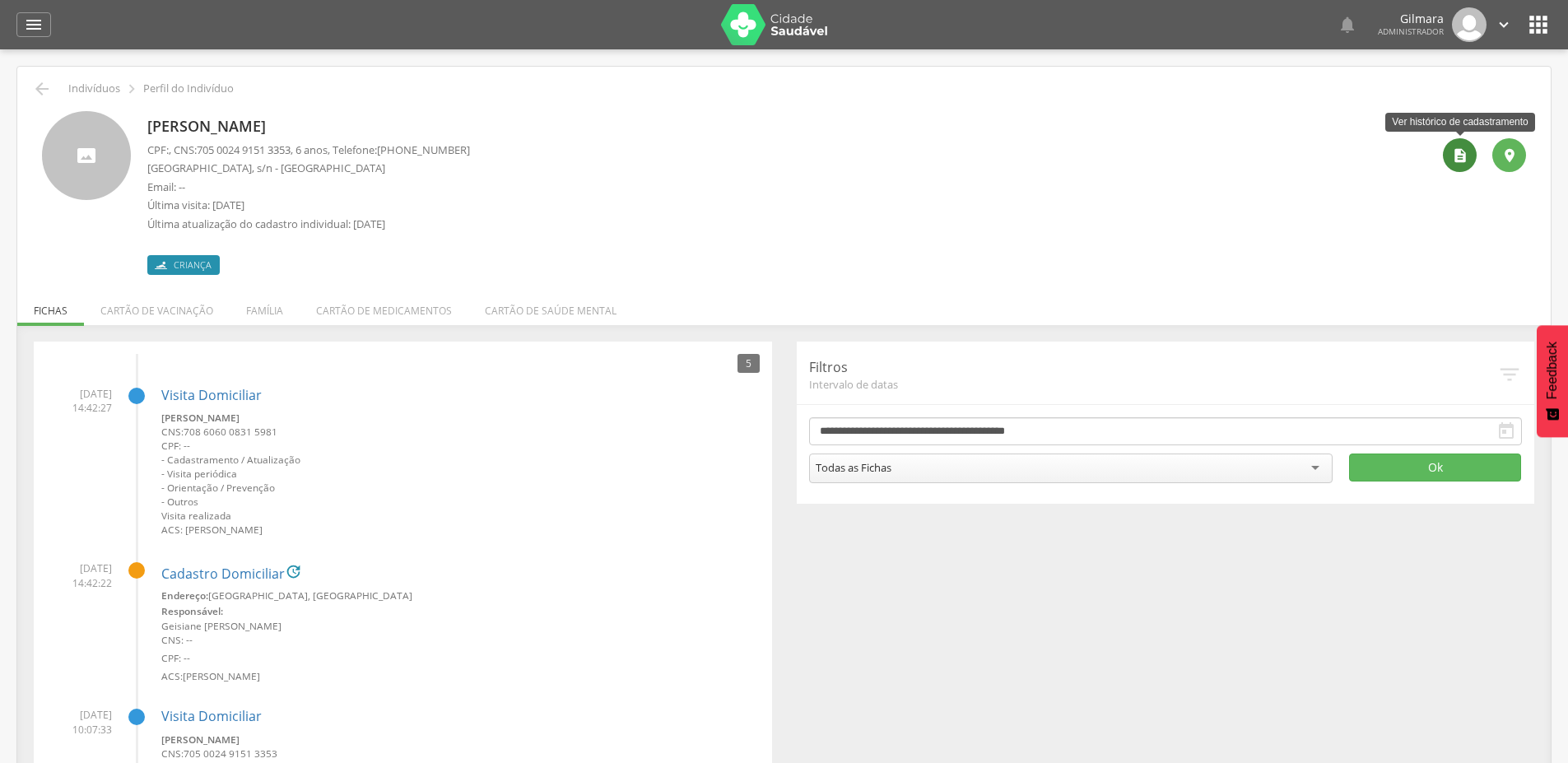
click at [1452, 162] on icon "" at bounding box center [1460, 155] width 17 height 17
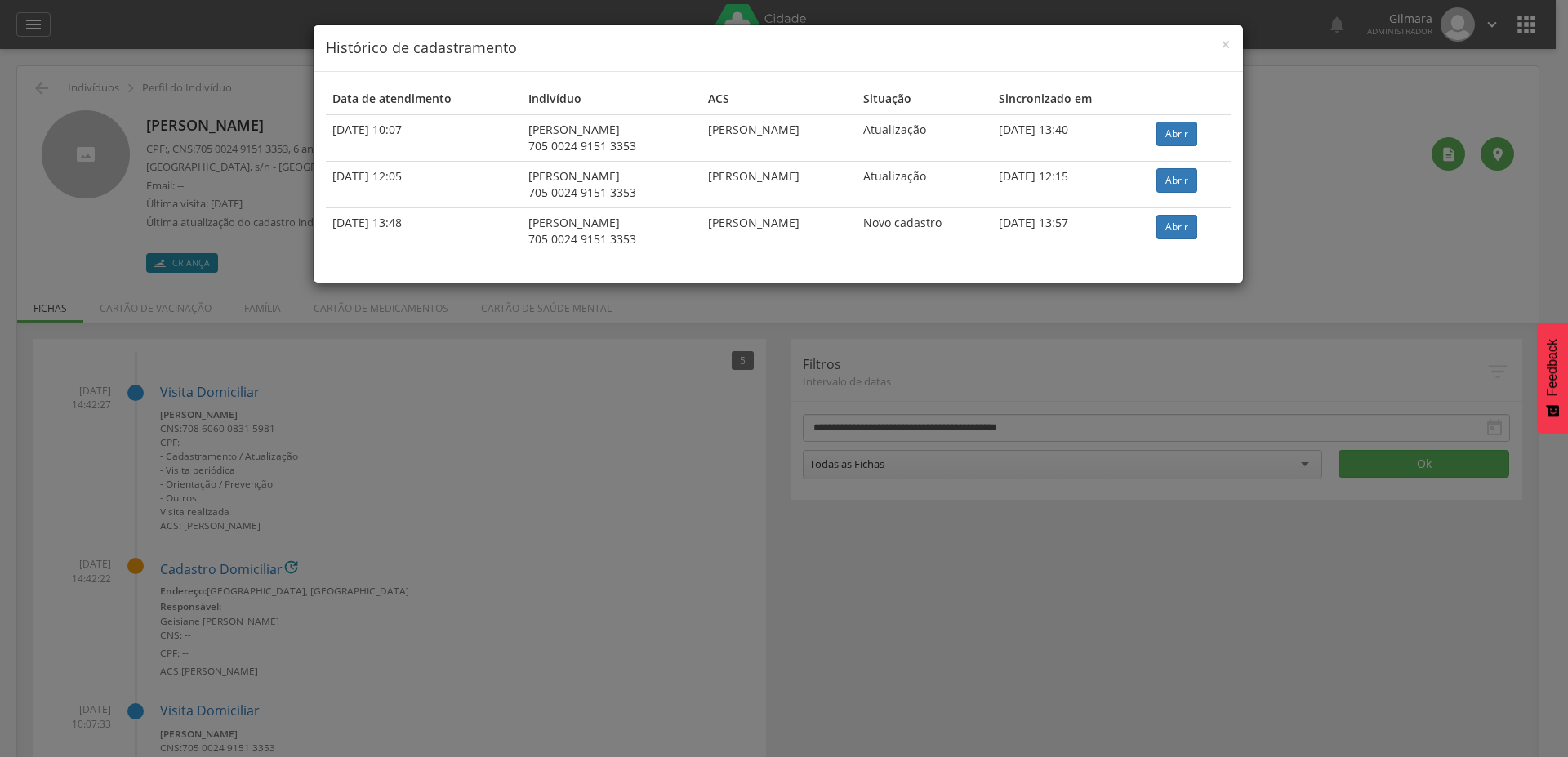
drag, startPoint x: 789, startPoint y: 134, endPoint x: 925, endPoint y: 143, distance: 136.3
click at [857, 132] on td "[PERSON_NAME]" at bounding box center [779, 138] width 155 height 48
click at [1224, 40] on span "×" at bounding box center [1225, 44] width 10 height 23
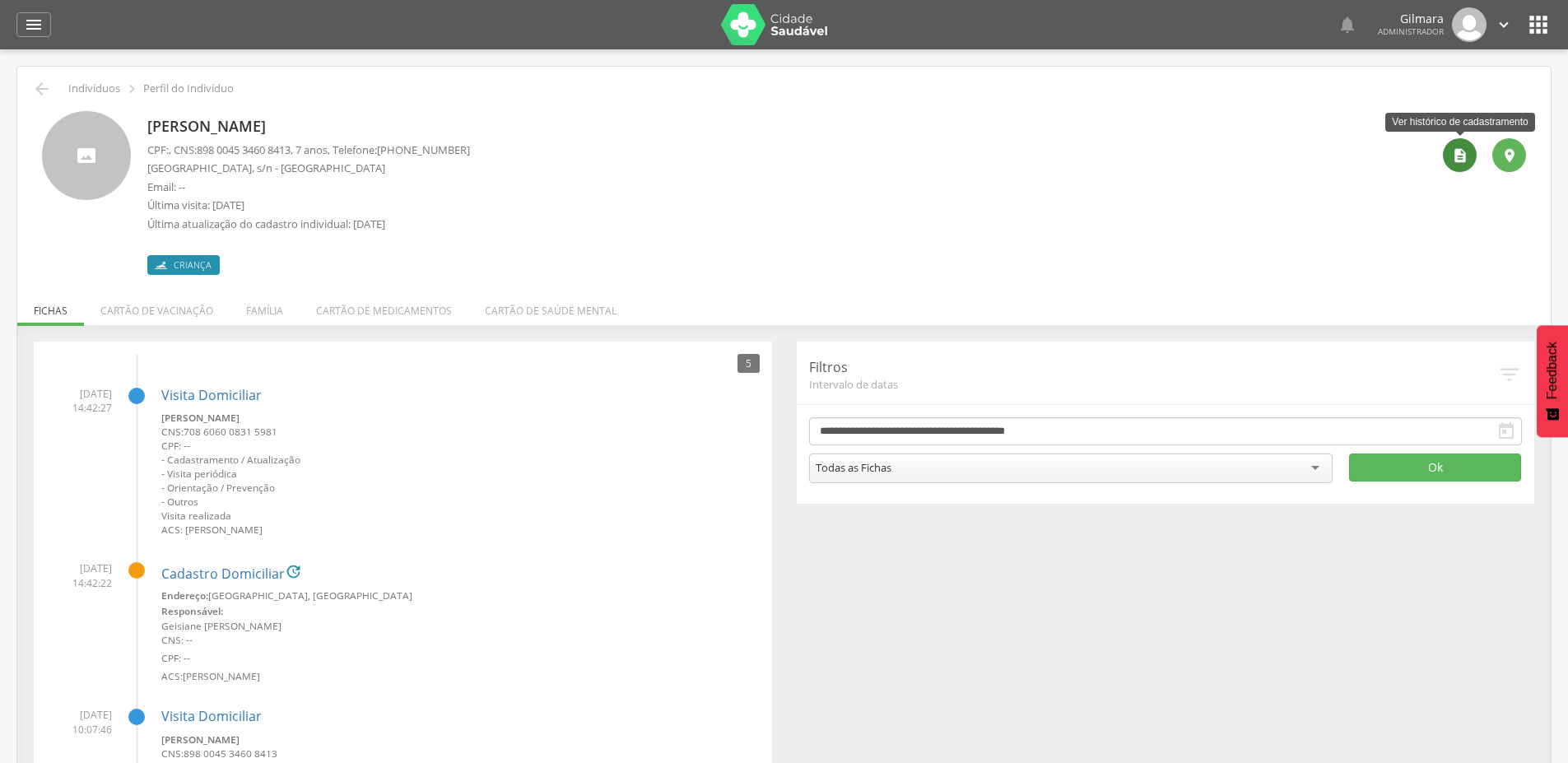
click at [1468, 151] on icon "" at bounding box center [1460, 155] width 17 height 17
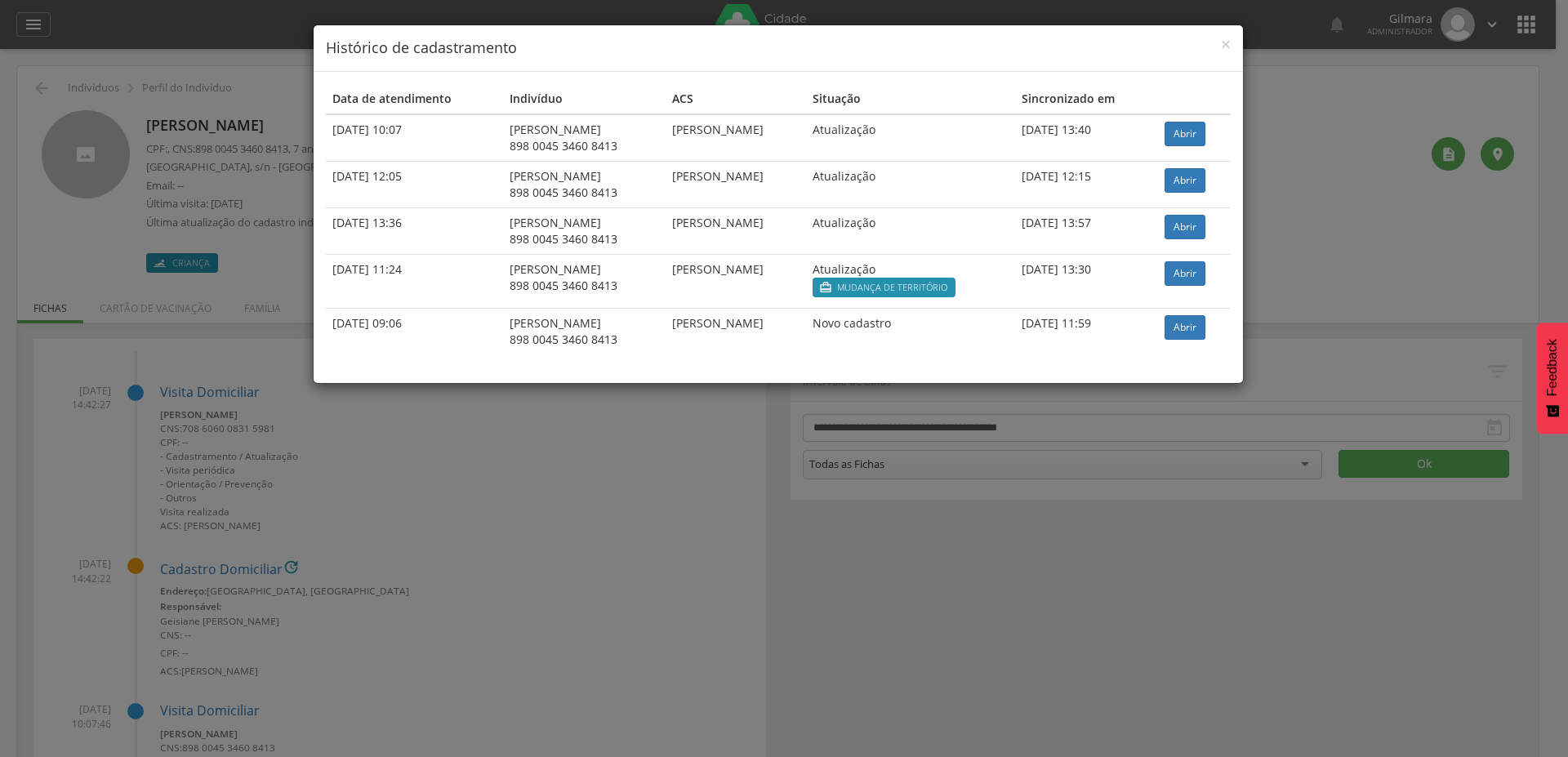
drag, startPoint x: 702, startPoint y: 126, endPoint x: 813, endPoint y: 135, distance: 111.4
click at [806, 134] on td "[PERSON_NAME]" at bounding box center [735, 138] width 140 height 48
drag, startPoint x: 1037, startPoint y: 128, endPoint x: 1129, endPoint y: 137, distance: 92.4
click at [1130, 137] on td "25/08/2025 13:40" at bounding box center [1086, 138] width 143 height 48
drag, startPoint x: 886, startPoint y: 286, endPoint x: 1003, endPoint y: 294, distance: 117.3
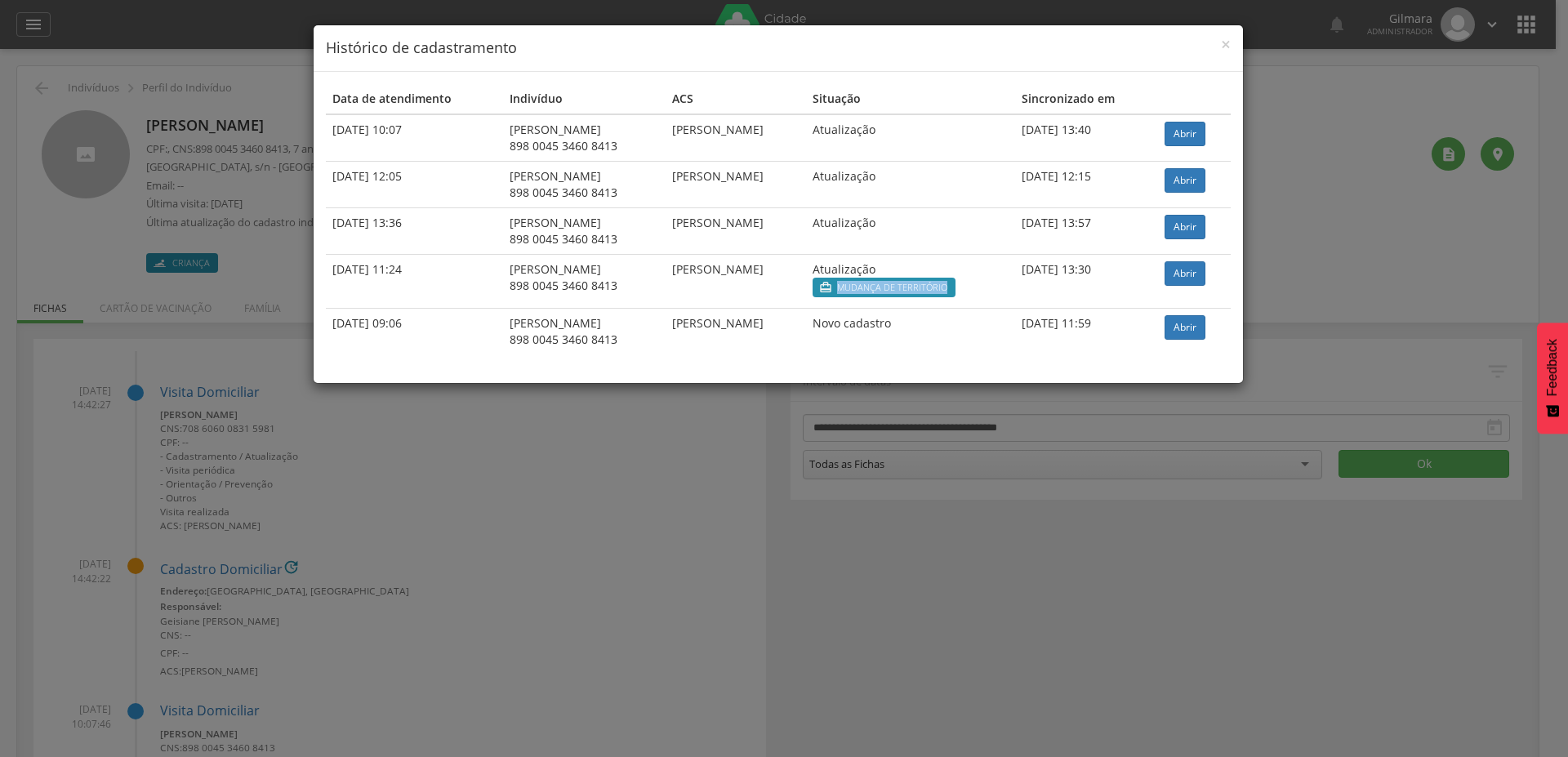
click at [1003, 294] on div " Mudança de território" at bounding box center [910, 289] width 197 height 24
drag, startPoint x: 695, startPoint y: 128, endPoint x: 886, endPoint y: 47, distance: 207.5
click at [806, 128] on tr "25/08/2025 10:07 Sarah Victoria de Albuquerque 898 0045 3460 8413 Ana Maria dos…" at bounding box center [778, 138] width 904 height 48
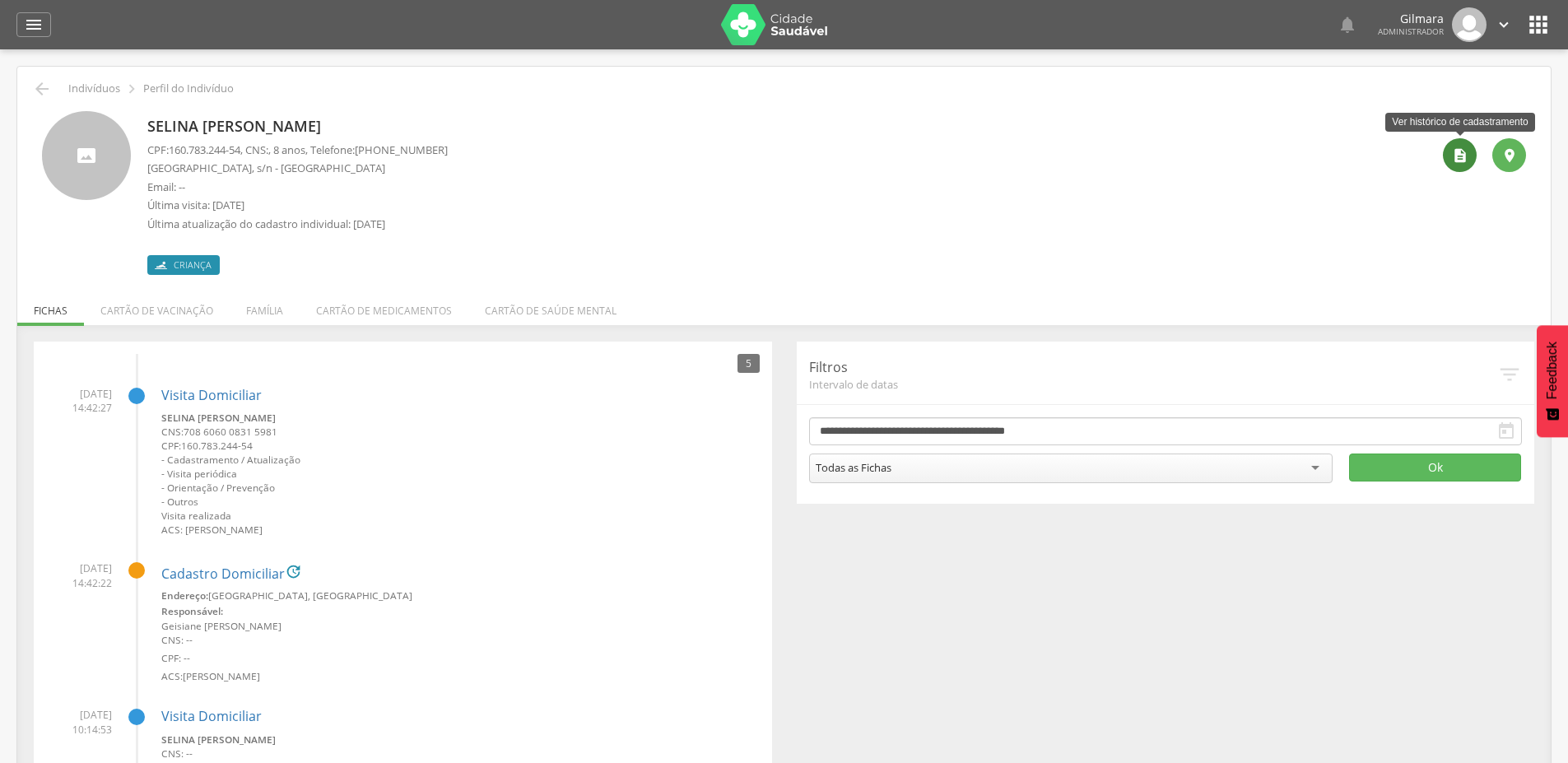
click at [1455, 156] on icon "" at bounding box center [1460, 155] width 17 height 17
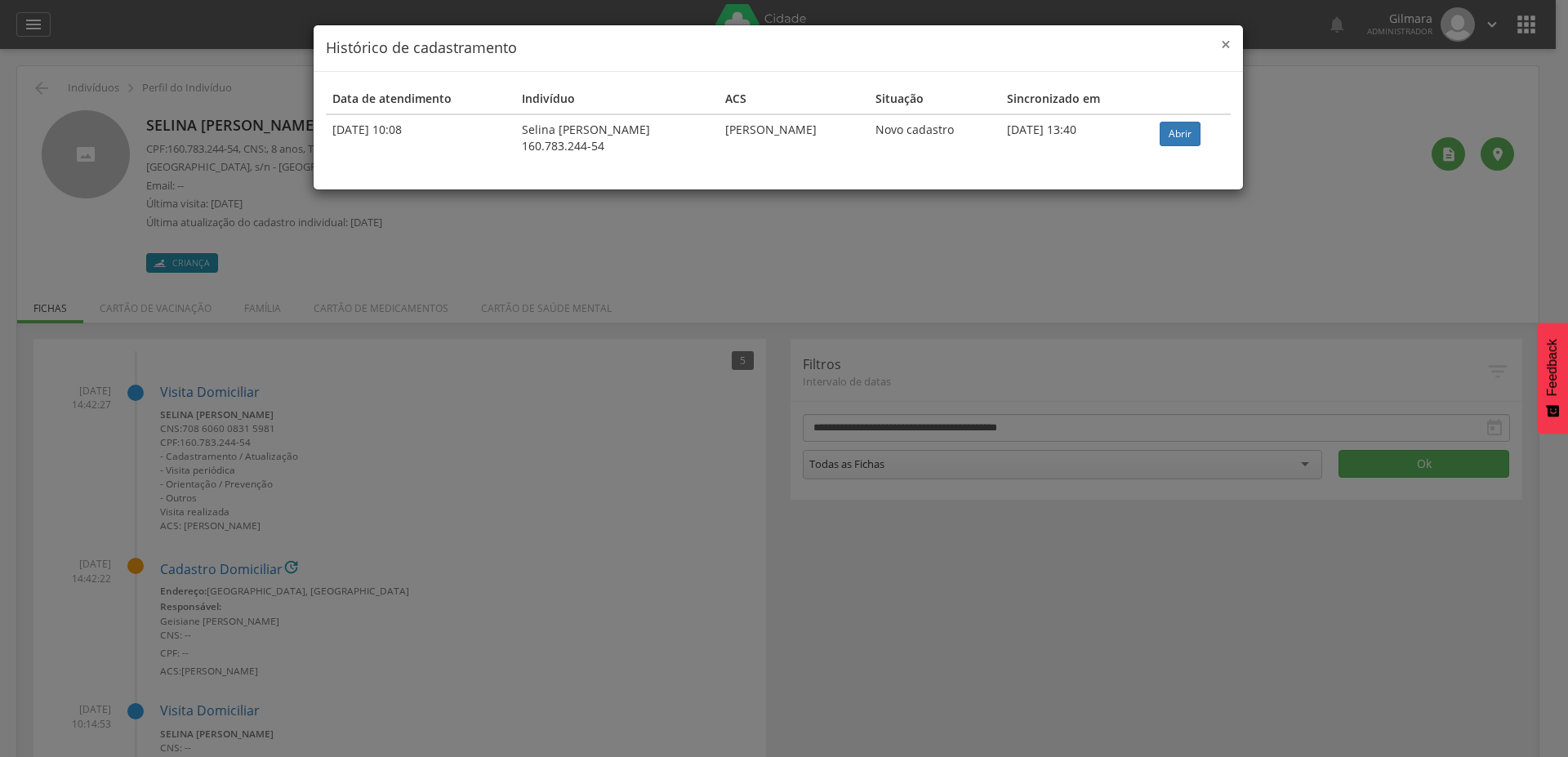
click at [1224, 46] on span "×" at bounding box center [1225, 44] width 10 height 23
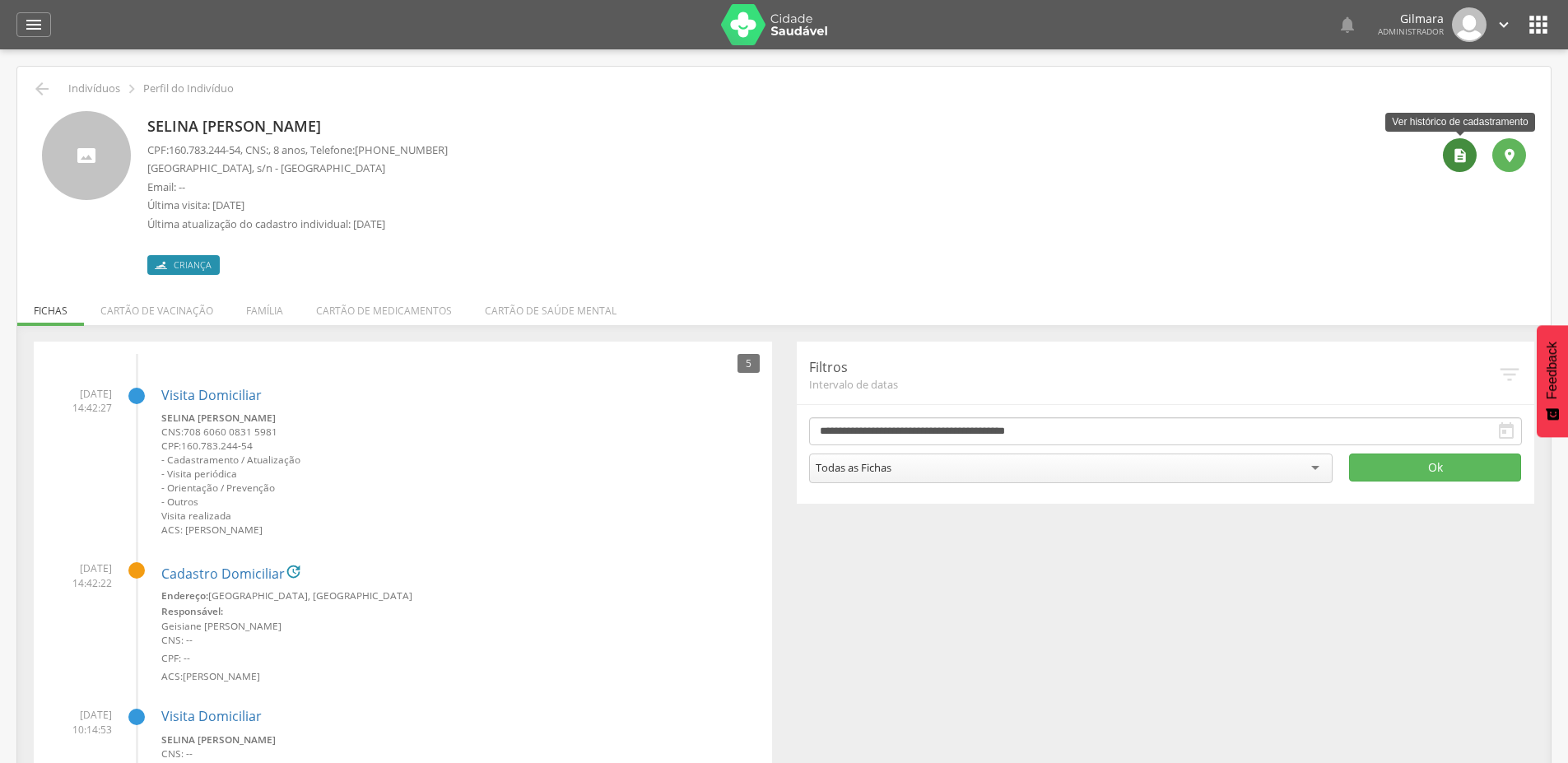
click at [1453, 158] on icon "" at bounding box center [1460, 155] width 17 height 17
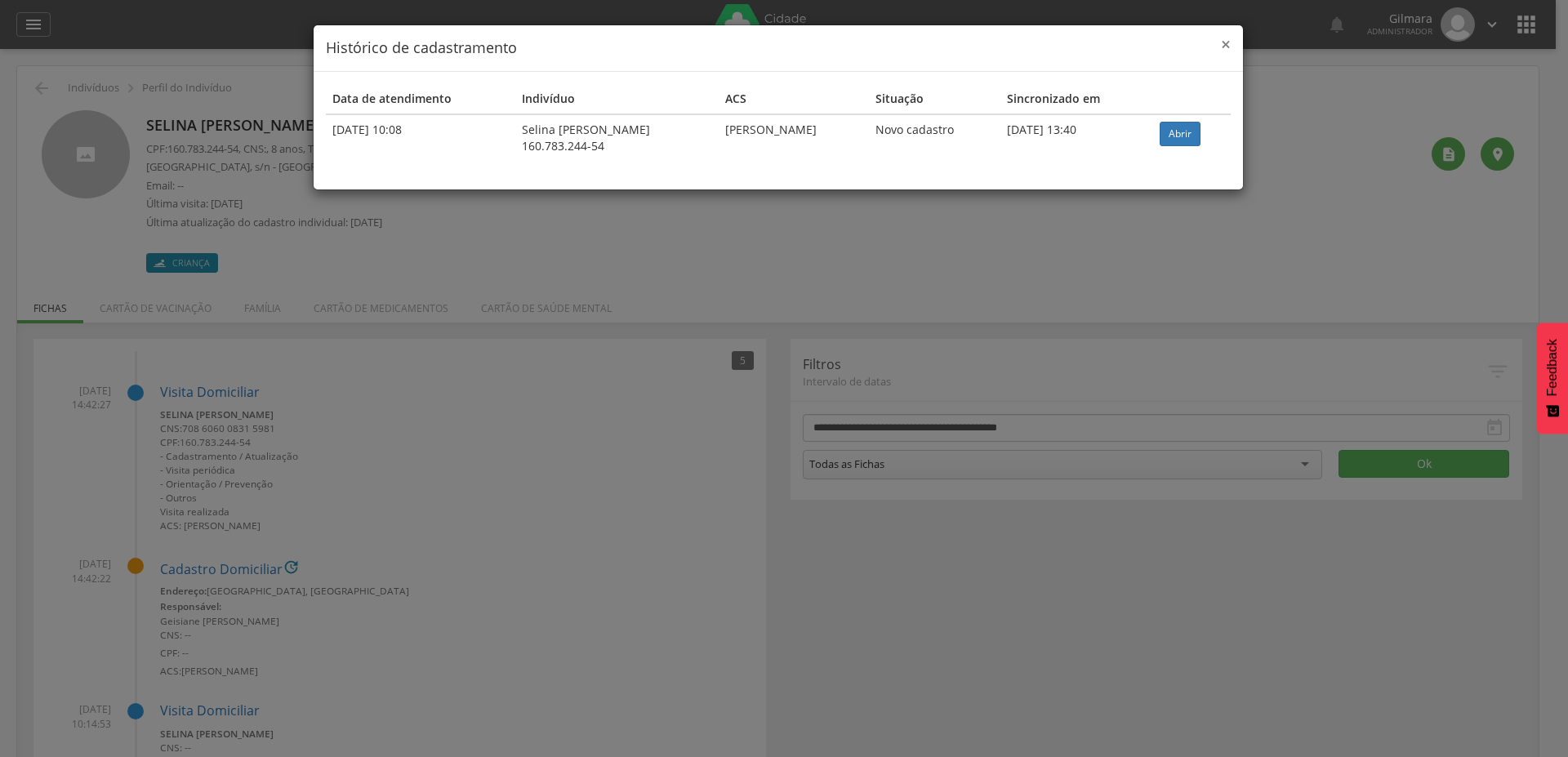
click at [1224, 45] on span "×" at bounding box center [1225, 44] width 10 height 23
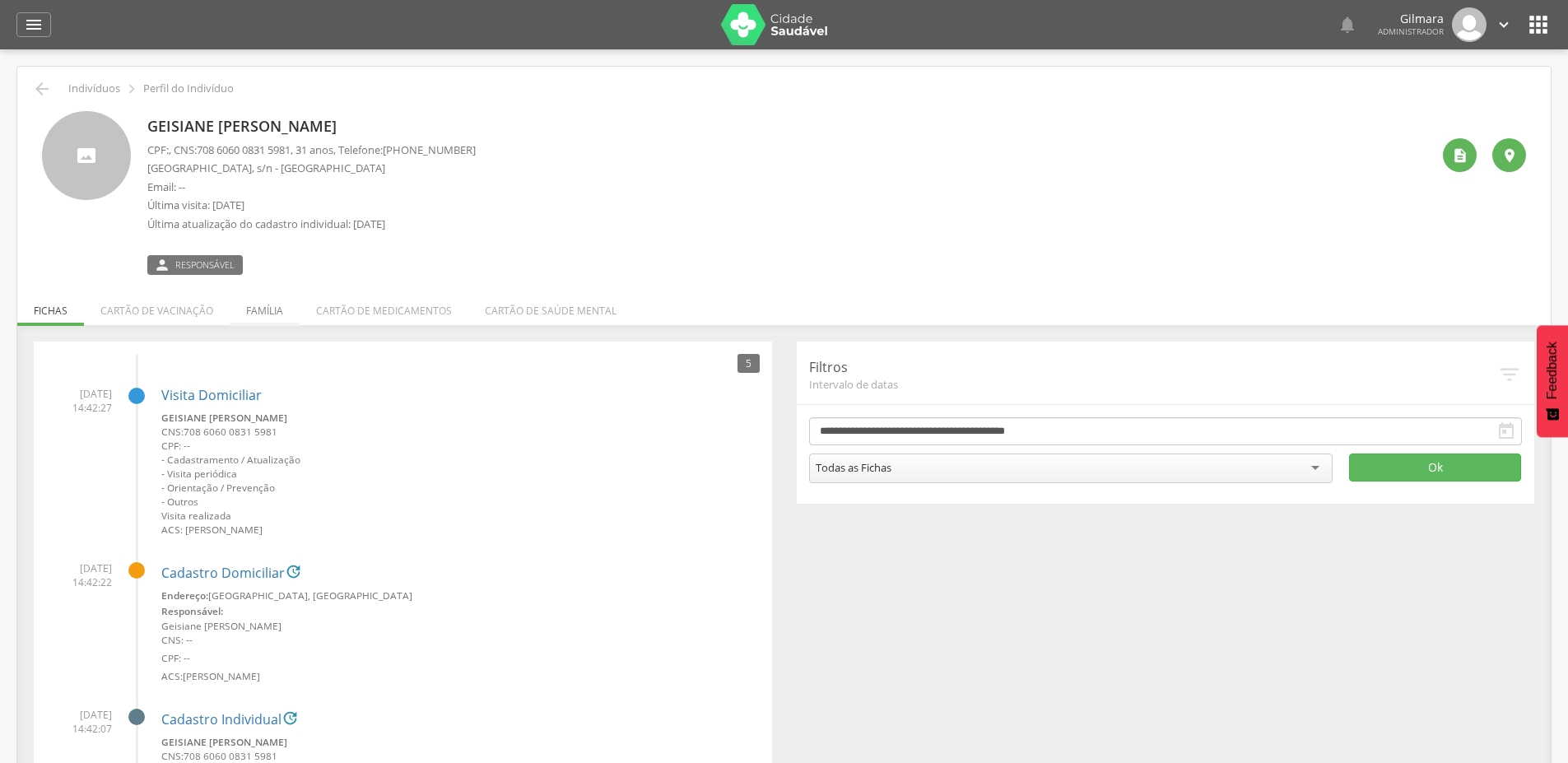
click at [258, 301] on li "Família" at bounding box center [264, 306] width 70 height 39
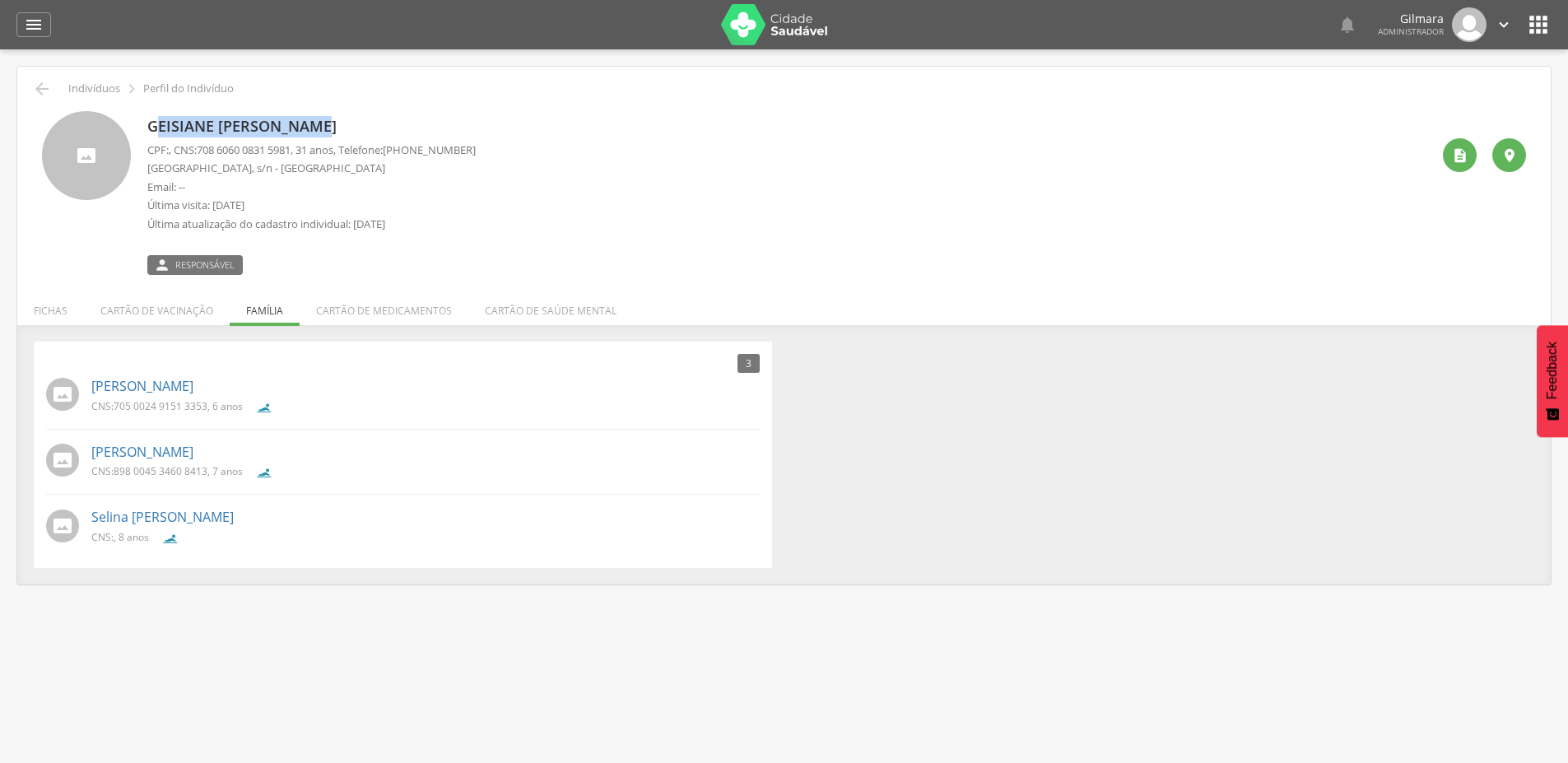
drag, startPoint x: 154, startPoint y: 129, endPoint x: 319, endPoint y: 135, distance: 165.1
click at [319, 135] on p "Geisiane [PERSON_NAME]" at bounding box center [312, 127] width 329 height 21
click at [1448, 162] on div "" at bounding box center [1460, 155] width 34 height 34
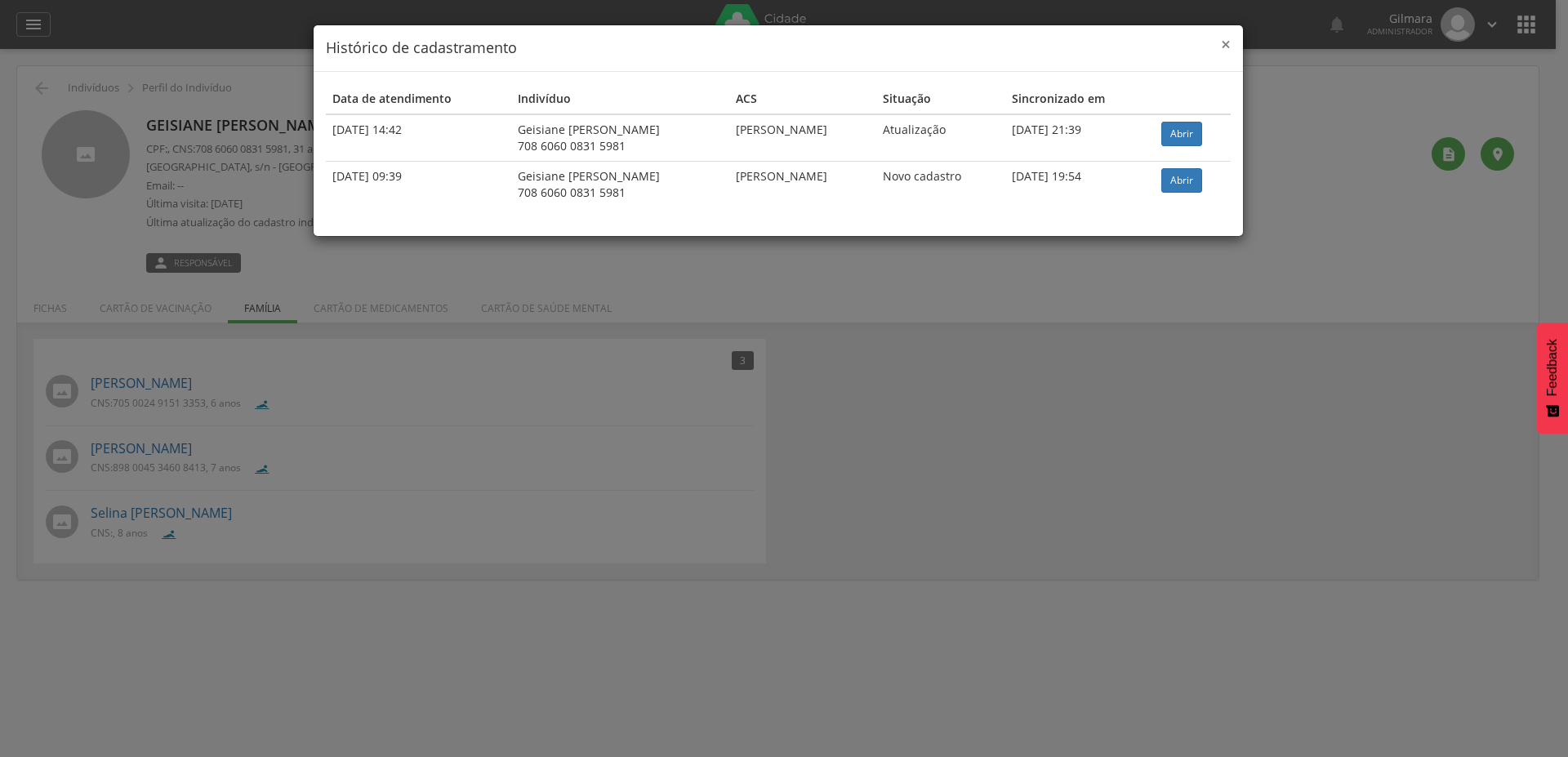
click at [1227, 39] on span "×" at bounding box center [1225, 44] width 10 height 23
